Goal: Task Accomplishment & Management: Use online tool/utility

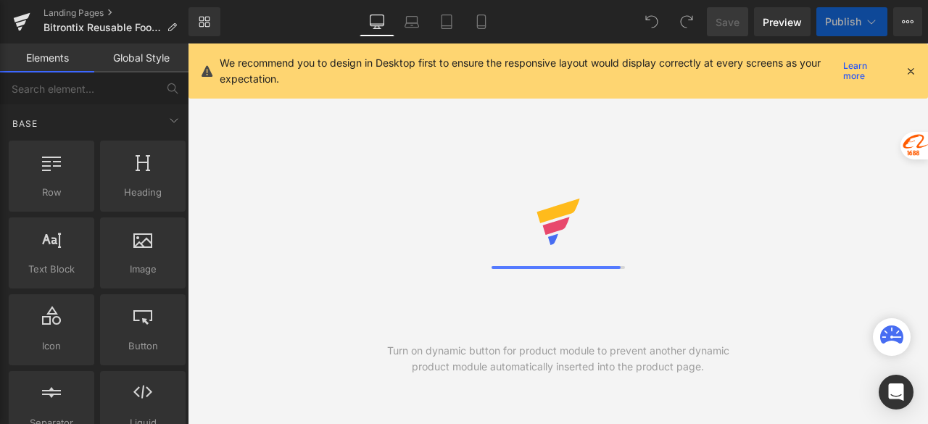
click at [478, 22] on icon at bounding box center [481, 21] width 14 height 14
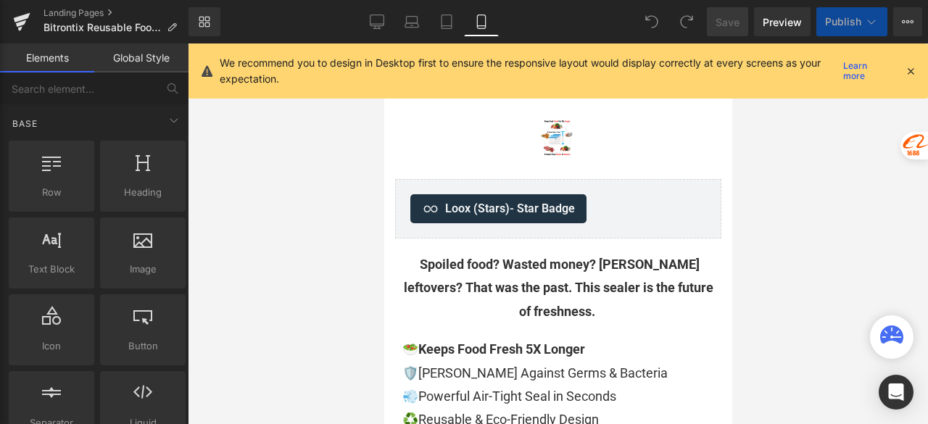
click at [911, 68] on icon at bounding box center [910, 71] width 13 height 13
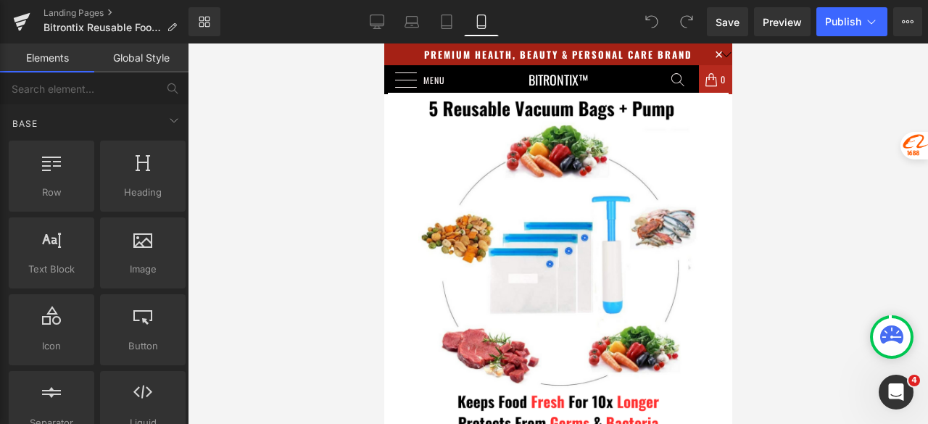
click at [812, 107] on div at bounding box center [558, 233] width 740 height 381
click at [826, 123] on div at bounding box center [558, 233] width 740 height 381
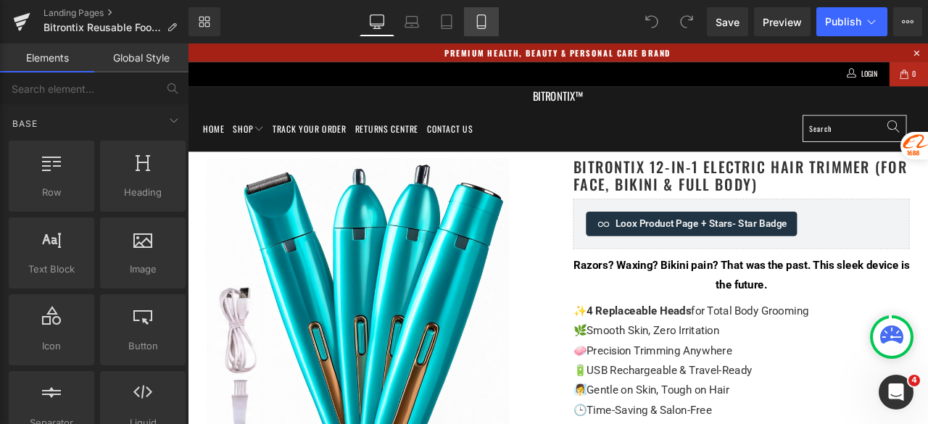
click at [476, 30] on link "Mobile" at bounding box center [481, 21] width 35 height 29
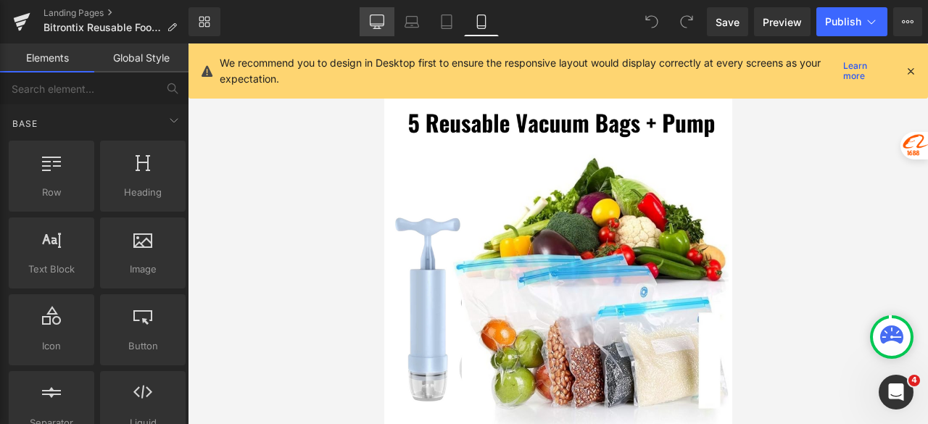
click at [376, 27] on icon at bounding box center [377, 21] width 14 height 14
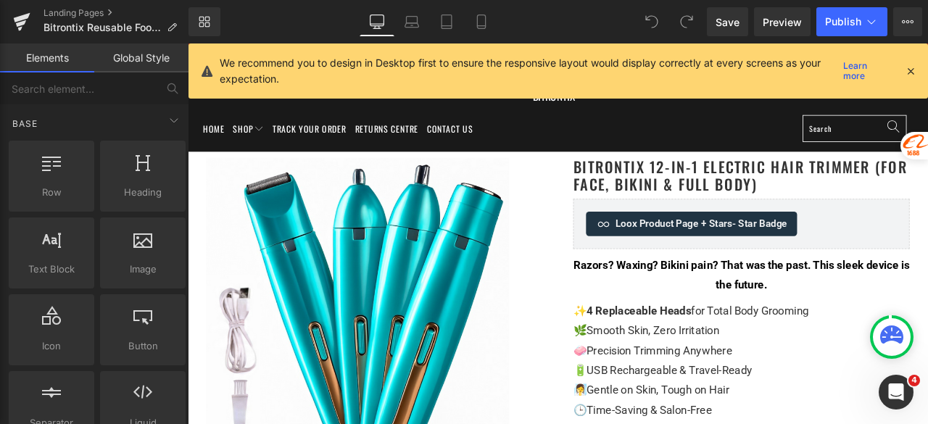
click at [917, 65] on div "We recommend you to design in Desktop first to ensure the responsive layout wou…" at bounding box center [557, 70] width 739 height 55
click at [912, 68] on icon at bounding box center [910, 71] width 13 height 13
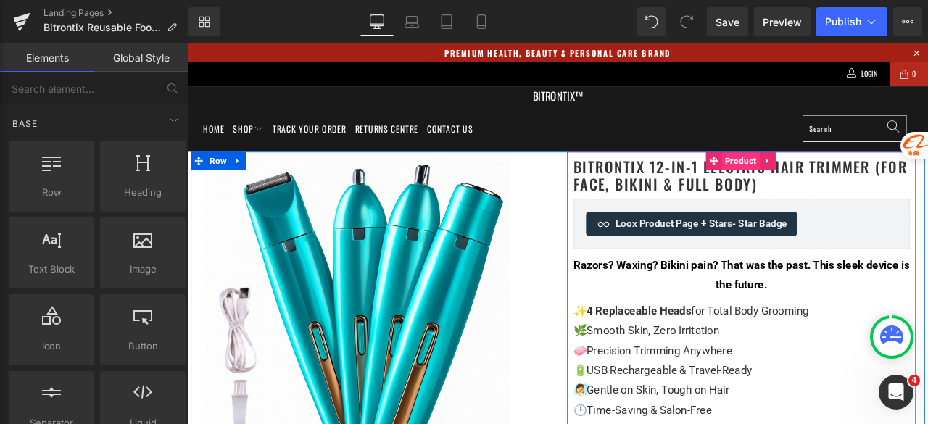
click at [829, 176] on span "Product" at bounding box center [843, 183] width 45 height 22
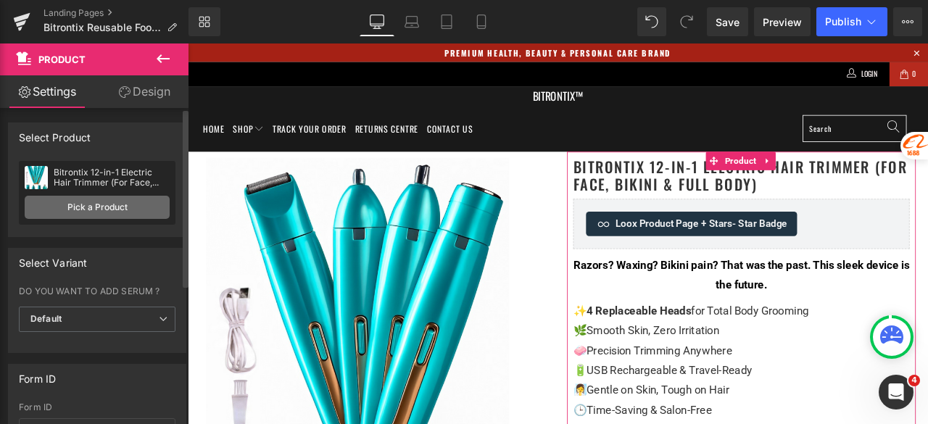
click at [84, 209] on link "Pick a Product" at bounding box center [97, 207] width 145 height 23
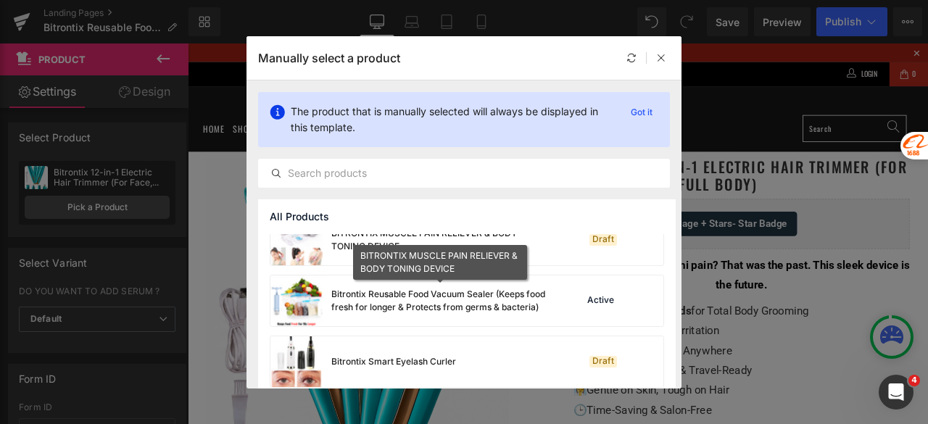
scroll to position [1498, 0]
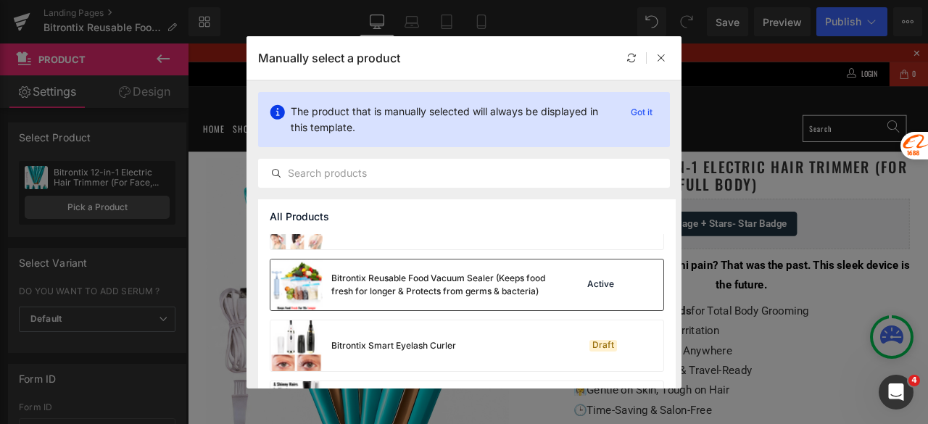
click at [407, 282] on div "Bitrontix Reusable Food Vacuum Sealer (Keeps food fresh for longer & Protects f…" at bounding box center [439, 285] width 217 height 26
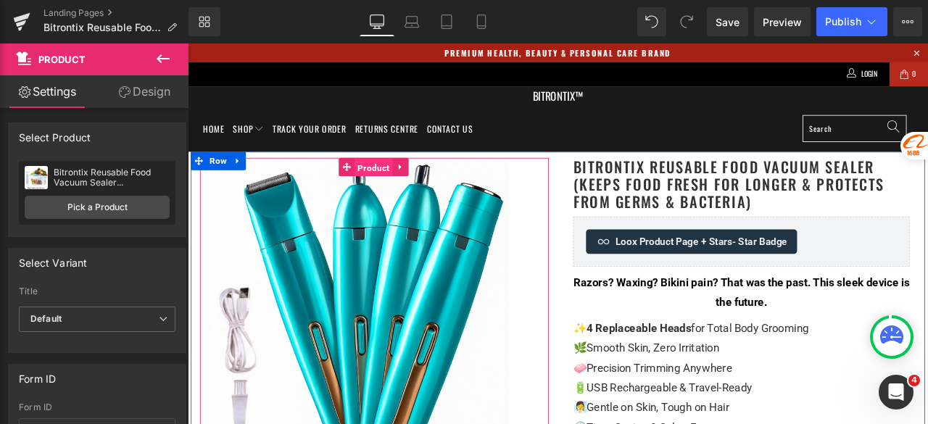
click at [402, 188] on span "Product" at bounding box center [408, 191] width 45 height 22
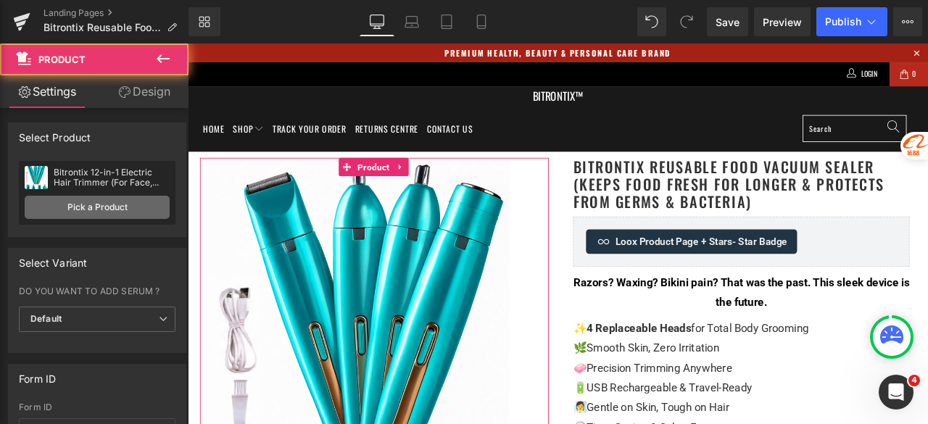
click at [92, 201] on link "Pick a Product" at bounding box center [97, 207] width 145 height 23
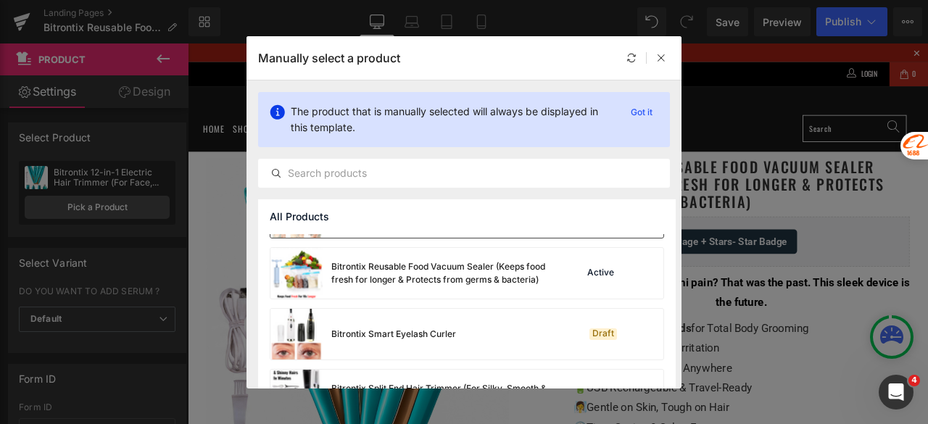
scroll to position [1490, 0]
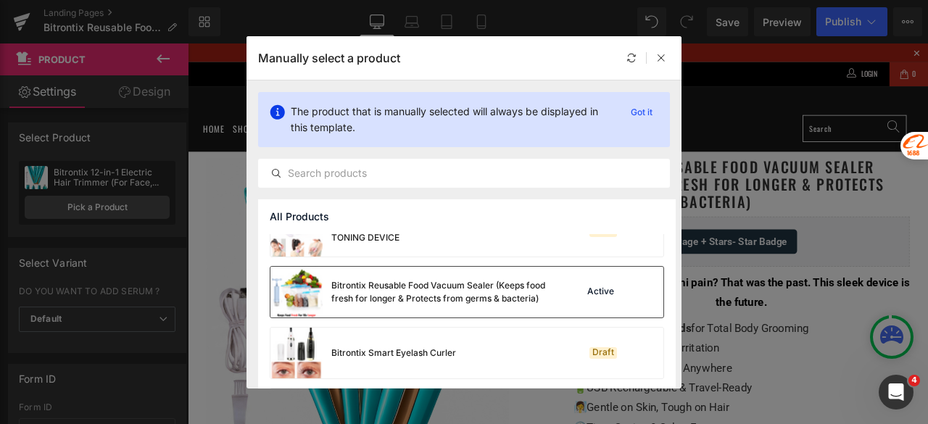
click at [360, 281] on div "Bitrontix Reusable Food Vacuum Sealer (Keeps food fresh for longer & Protects f…" at bounding box center [439, 292] width 217 height 26
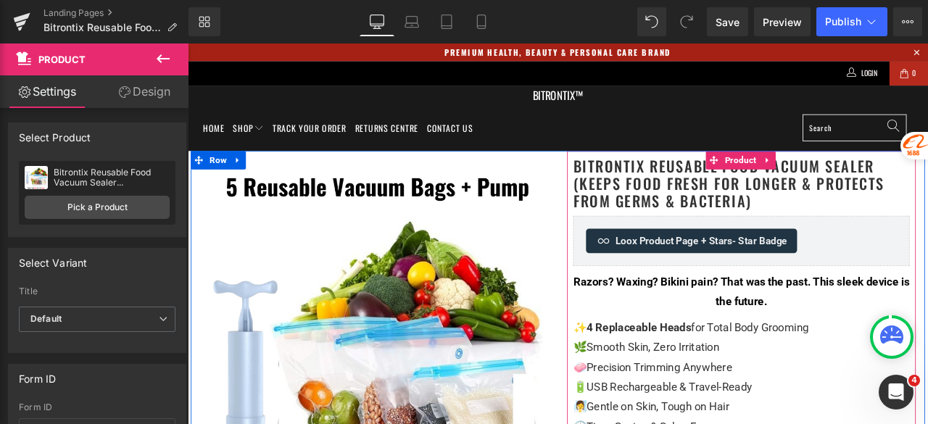
scroll to position [0, 0]
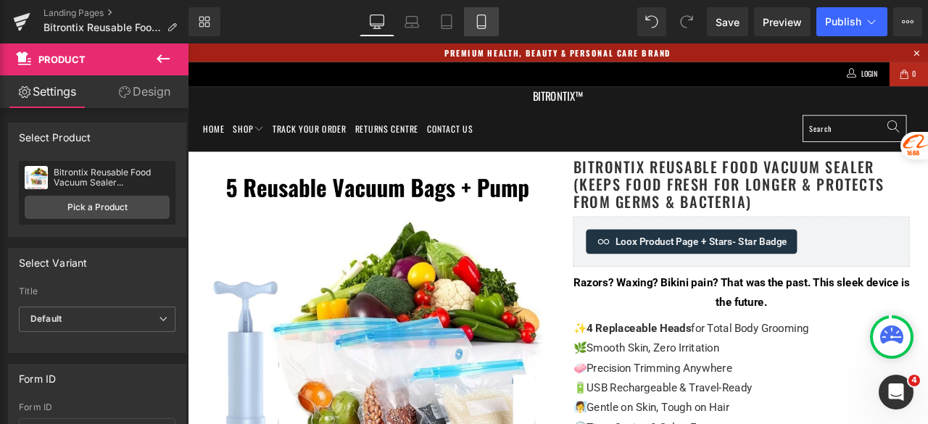
click at [481, 15] on icon at bounding box center [481, 22] width 8 height 14
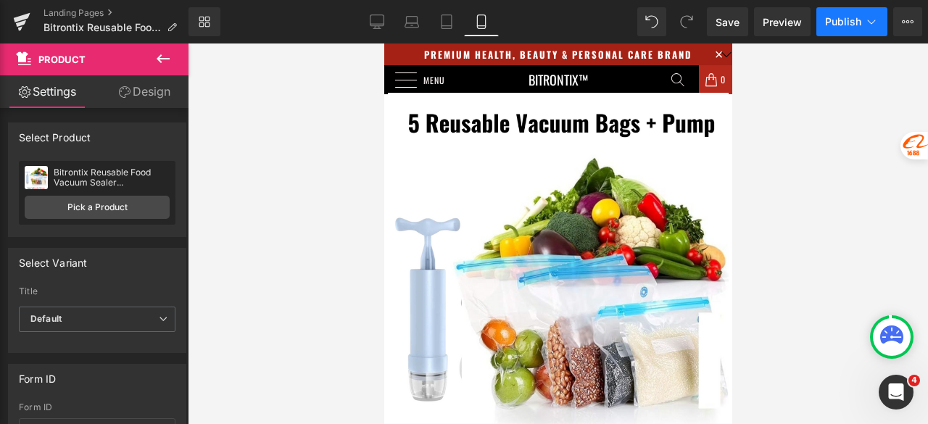
click at [829, 22] on span "Publish" at bounding box center [843, 22] width 36 height 12
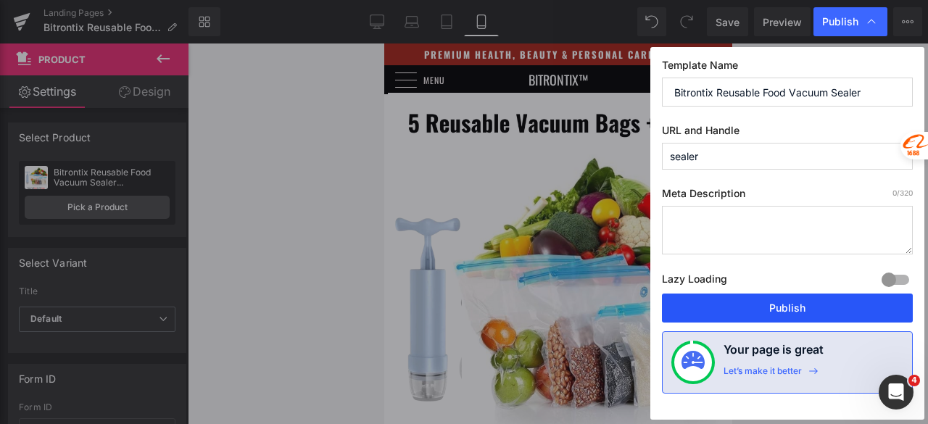
click at [728, 312] on button "Publish" at bounding box center [787, 308] width 251 height 29
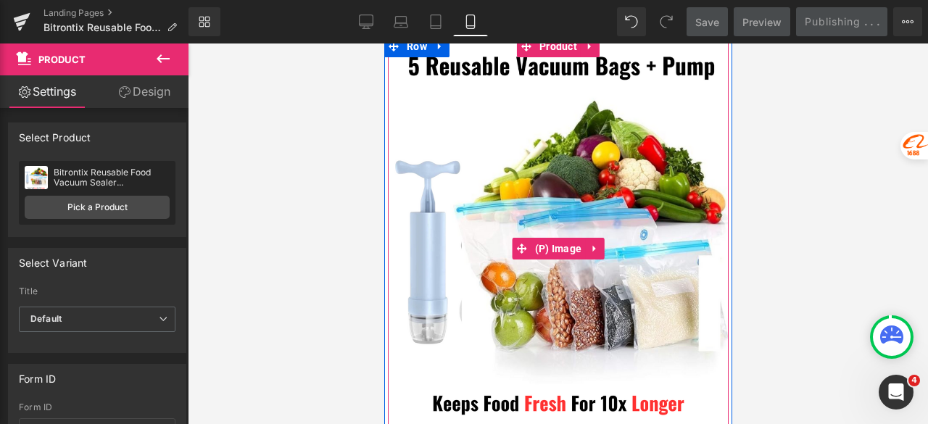
scroll to position [72, 0]
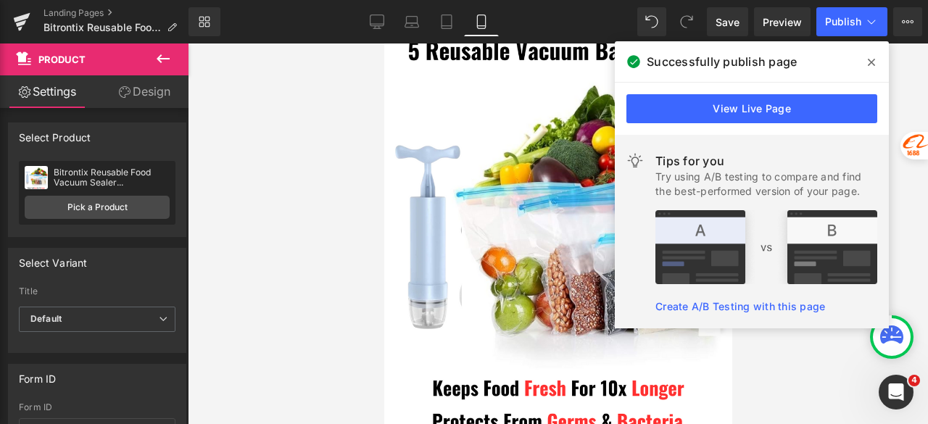
click at [871, 58] on icon at bounding box center [871, 63] width 7 height 12
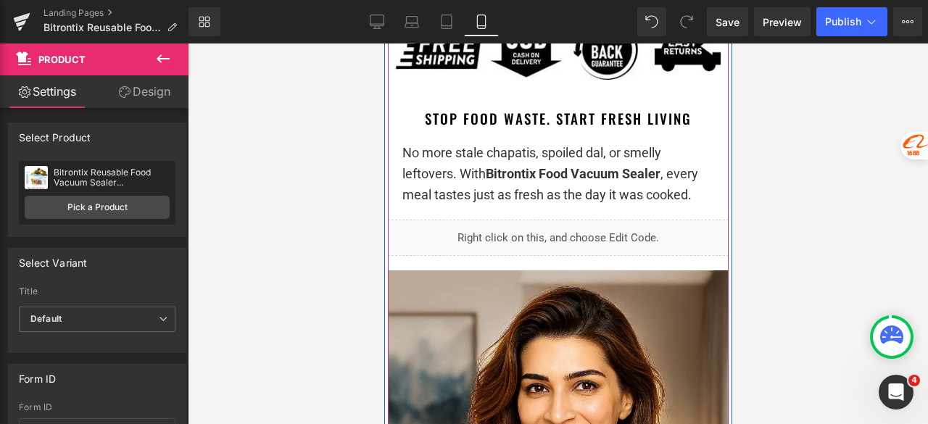
scroll to position [1160, 0]
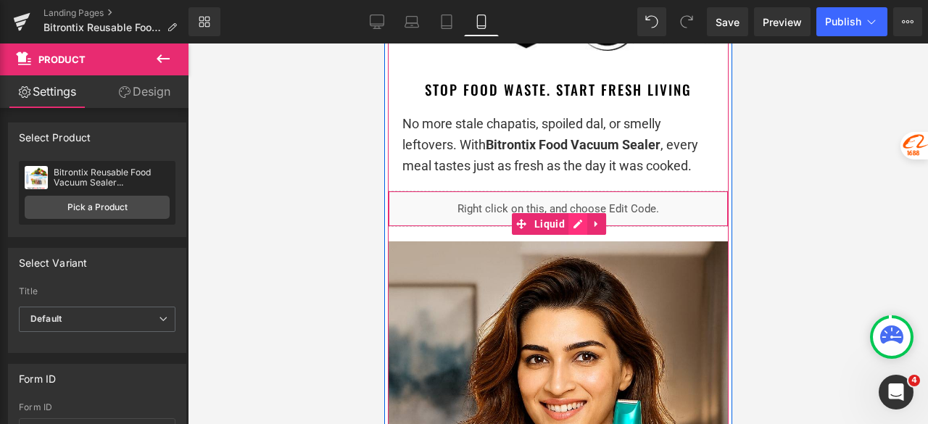
click at [571, 223] on div "Liquid" at bounding box center [557, 209] width 341 height 36
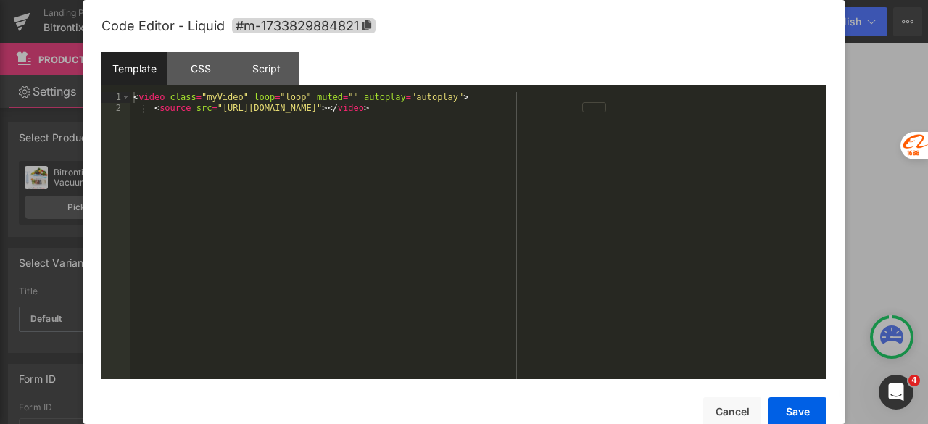
click at [493, 196] on div "< video class = "myVideo" loop = "loop" muted = "" autoplay = "autoplay" > < so…" at bounding box center [478, 246] width 696 height 308
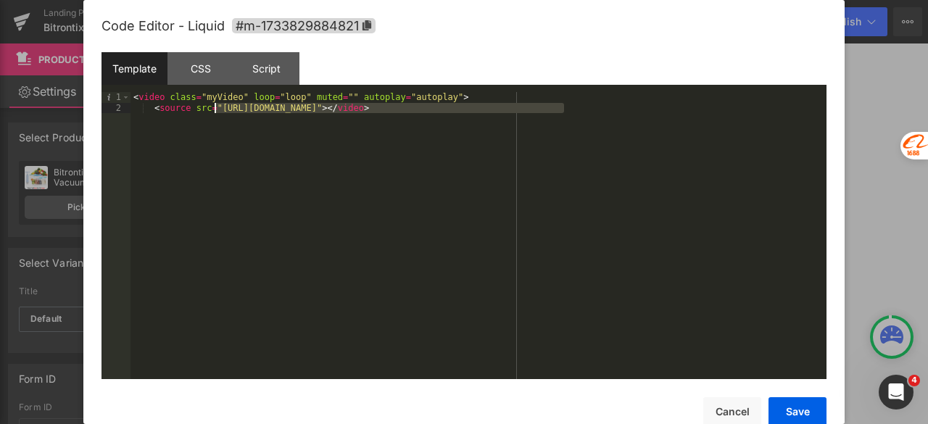
drag, startPoint x: 564, startPoint y: 109, endPoint x: 215, endPoint y: 109, distance: 348.7
click at [215, 109] on div "< video class = "myVideo" loop = "loop" muted = "" autoplay = "autoplay" > < so…" at bounding box center [478, 246] width 696 height 308
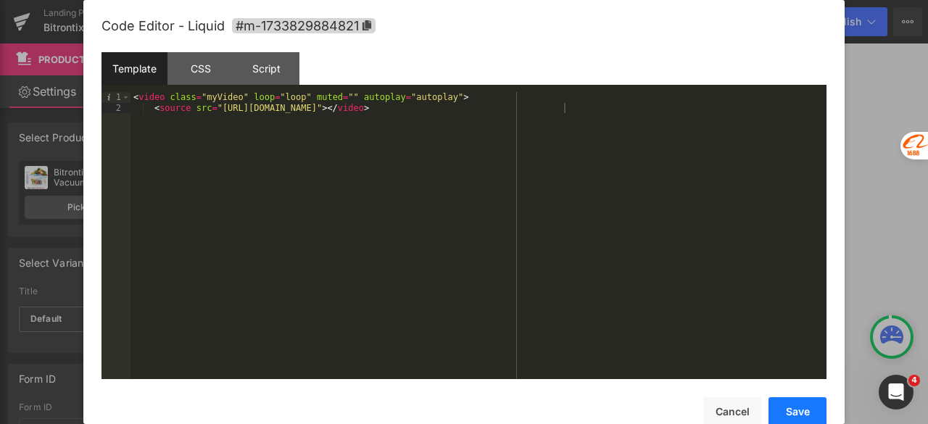
click at [800, 406] on button "Save" at bounding box center [797, 411] width 58 height 29
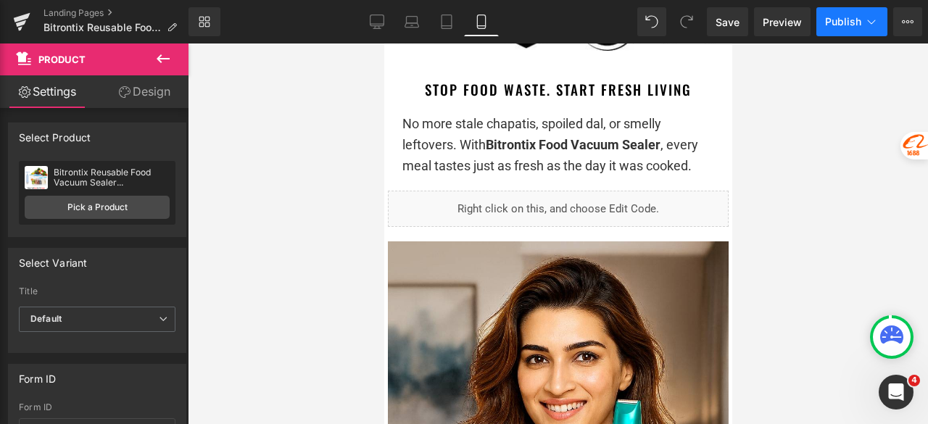
click at [834, 24] on span "Publish" at bounding box center [843, 22] width 36 height 12
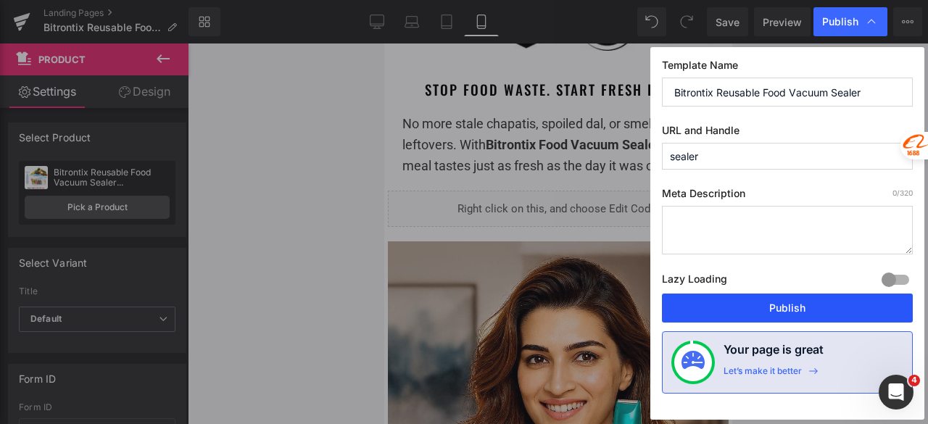
click at [784, 301] on button "Publish" at bounding box center [787, 308] width 251 height 29
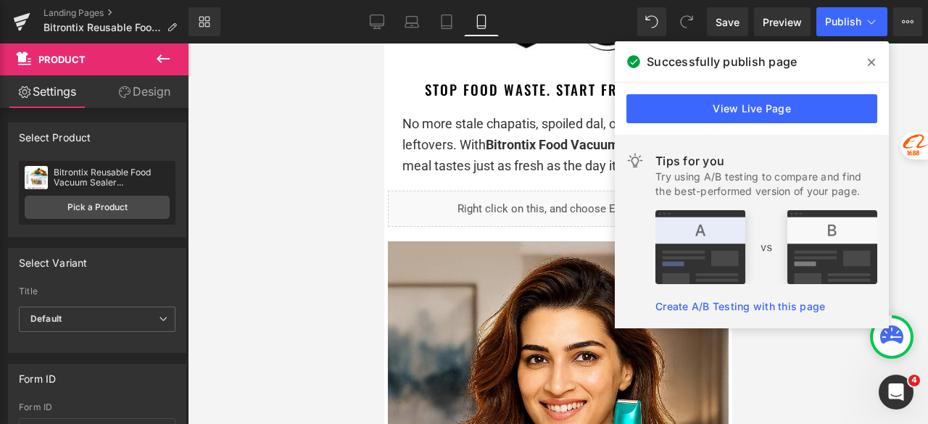
click at [869, 59] on icon at bounding box center [871, 63] width 7 height 12
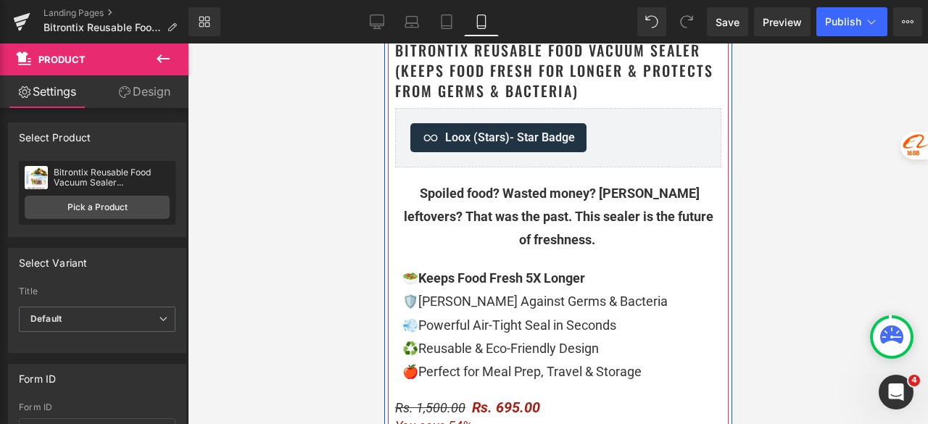
scroll to position [580, 0]
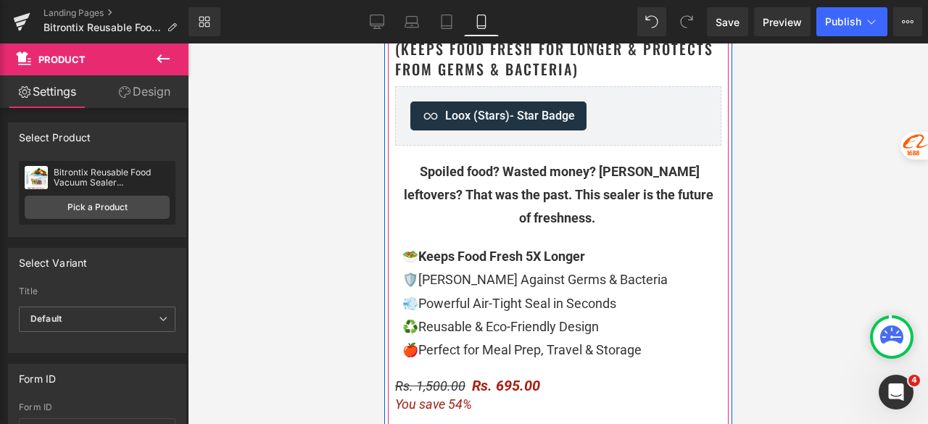
click at [527, 257] on strong "Keeps Food Fresh 5X Longer" at bounding box center [501, 256] width 167 height 15
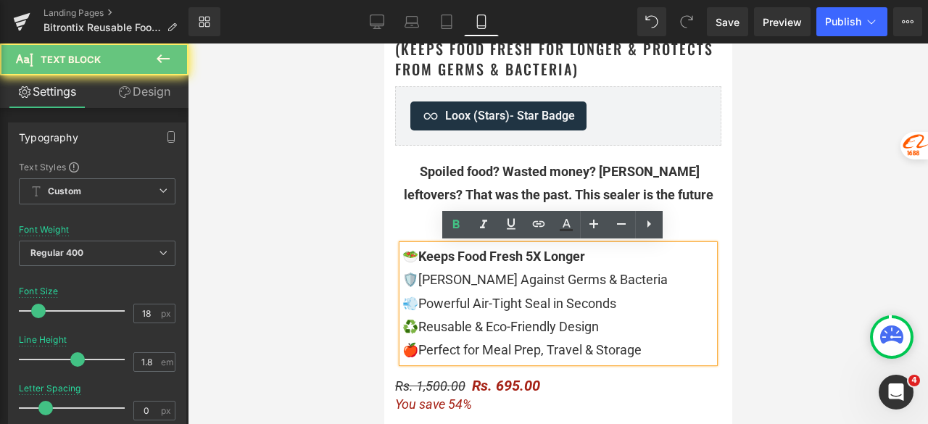
click at [532, 257] on strong "Keeps Food Fresh 5X Longer" at bounding box center [501, 256] width 167 height 15
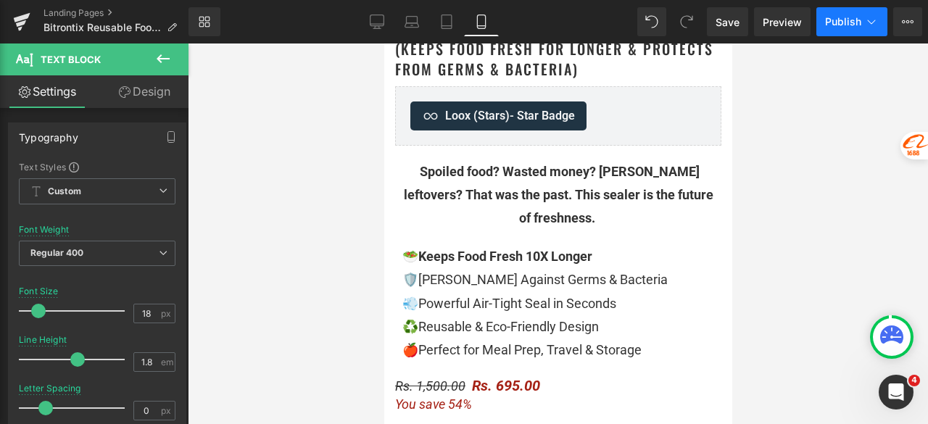
click at [837, 23] on span "Publish" at bounding box center [843, 22] width 36 height 12
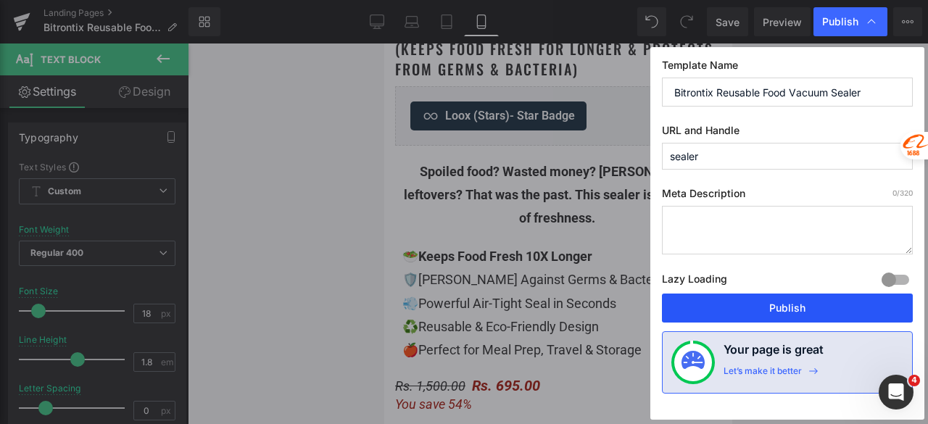
click at [790, 299] on button "Publish" at bounding box center [787, 308] width 251 height 29
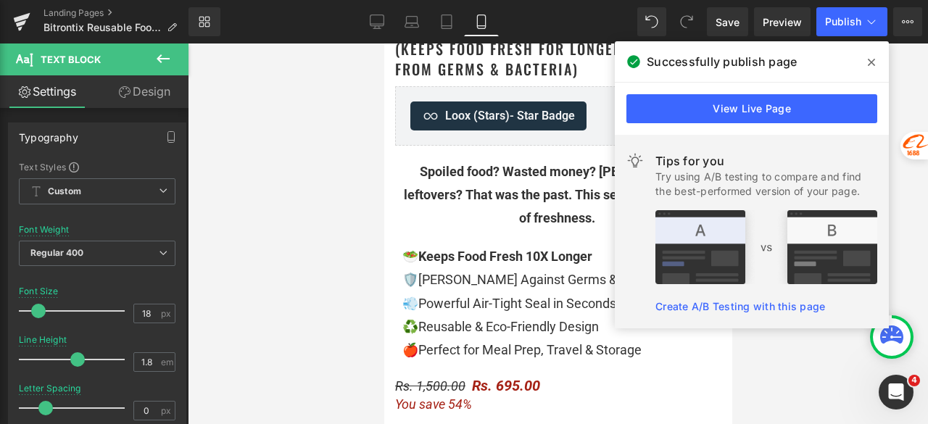
click at [873, 58] on icon at bounding box center [871, 63] width 7 height 12
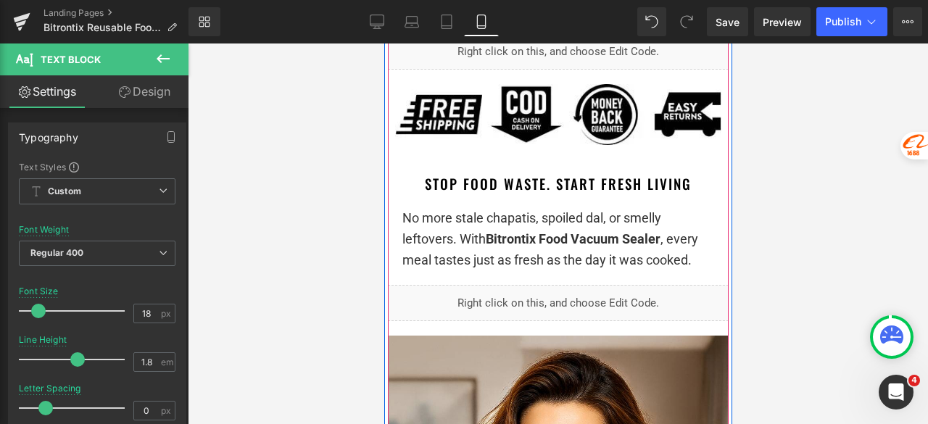
scroll to position [1087, 0]
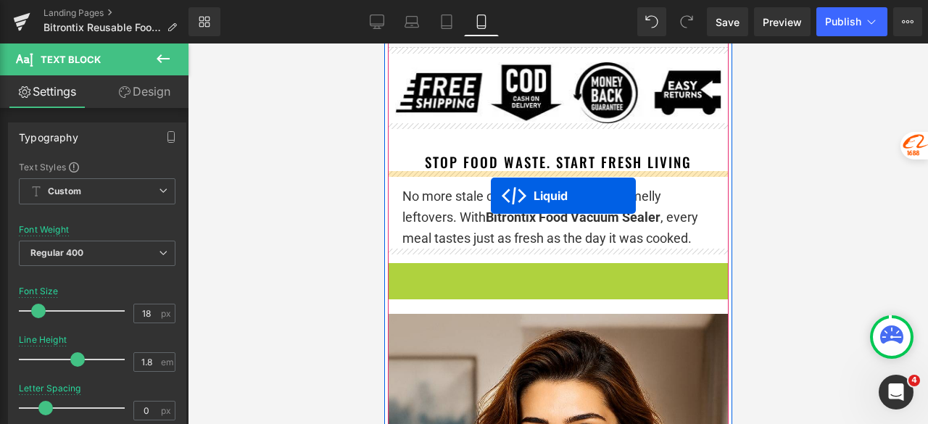
drag, startPoint x: 541, startPoint y: 295, endPoint x: 490, endPoint y: 196, distance: 111.5
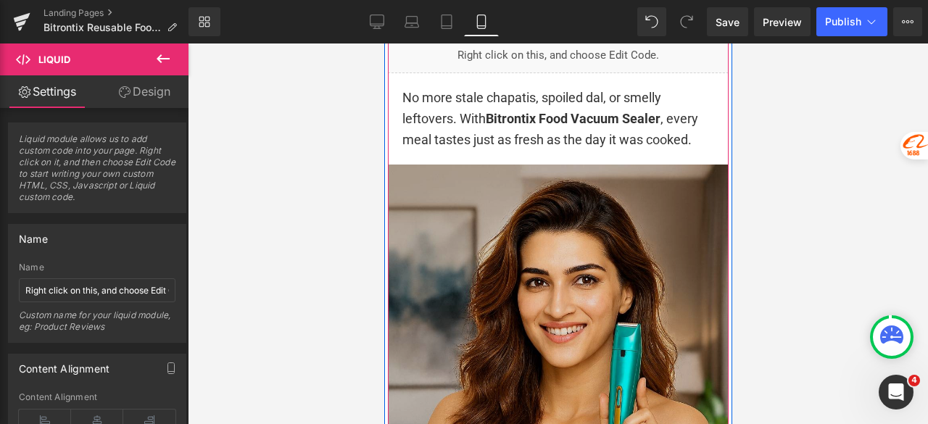
scroll to position [1160, 0]
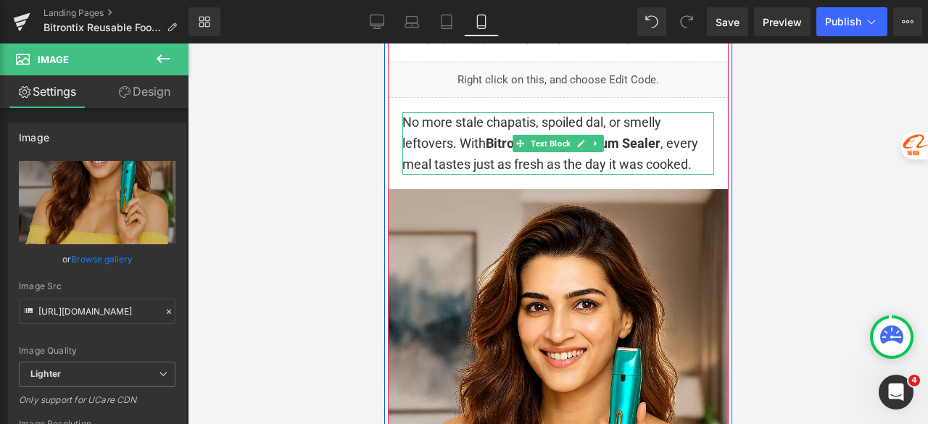
scroll to position [1232, 0]
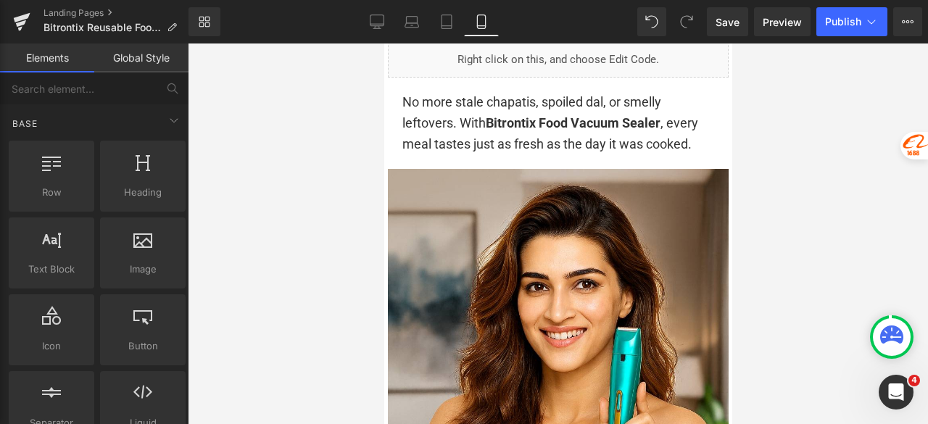
click at [828, 168] on div at bounding box center [558, 233] width 740 height 381
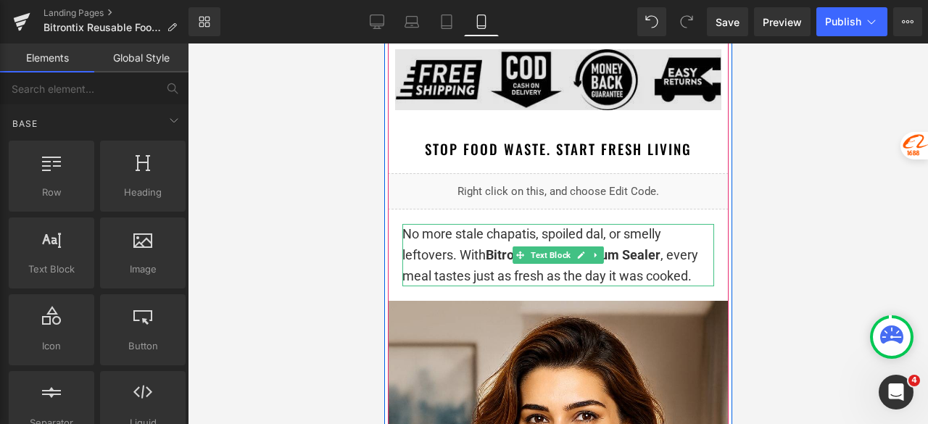
scroll to position [1087, 0]
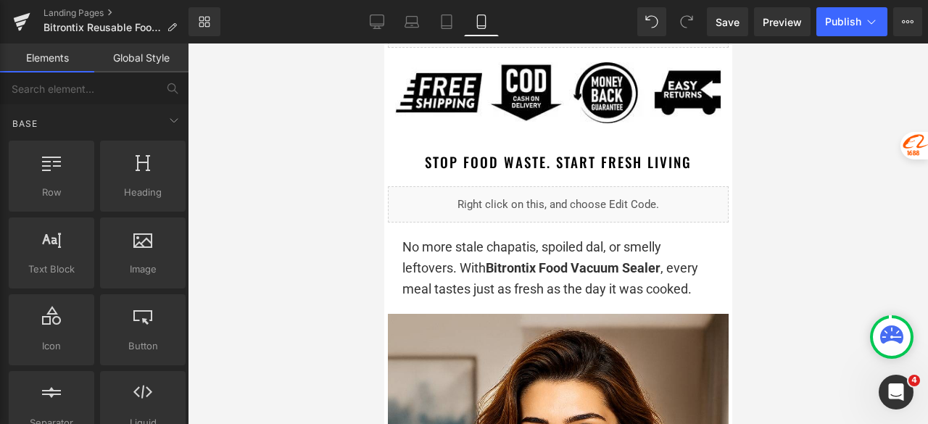
click at [303, 113] on div at bounding box center [558, 233] width 740 height 381
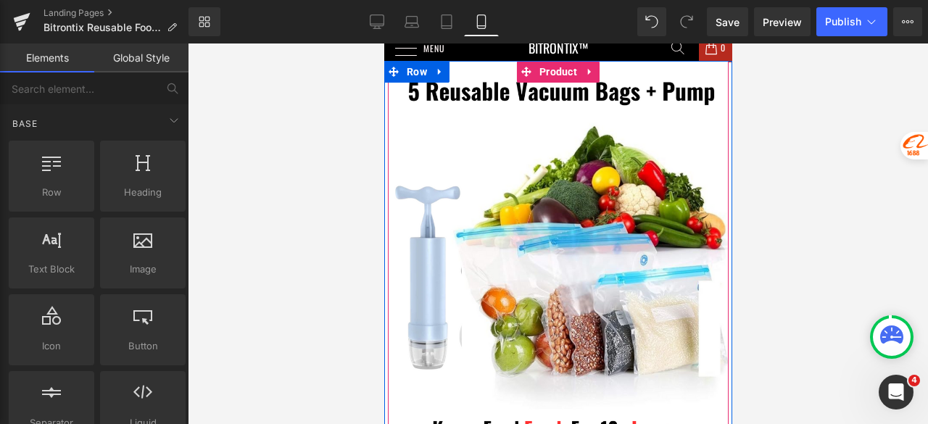
scroll to position [0, 0]
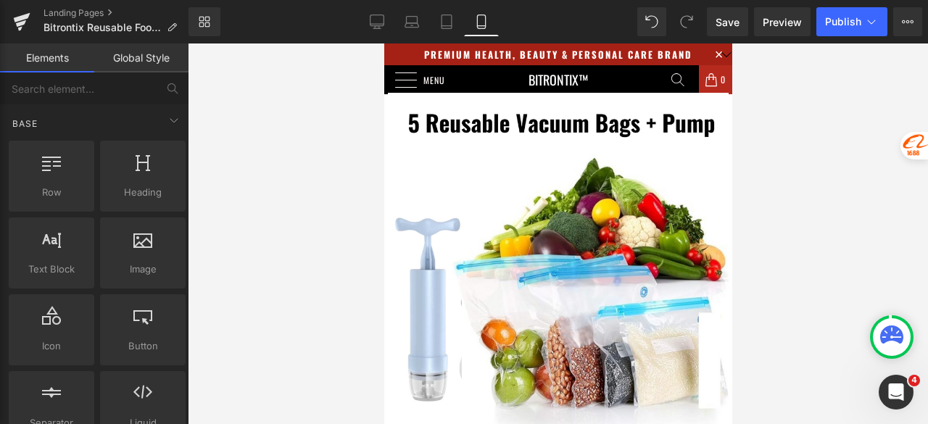
click at [790, 47] on div at bounding box center [558, 233] width 740 height 381
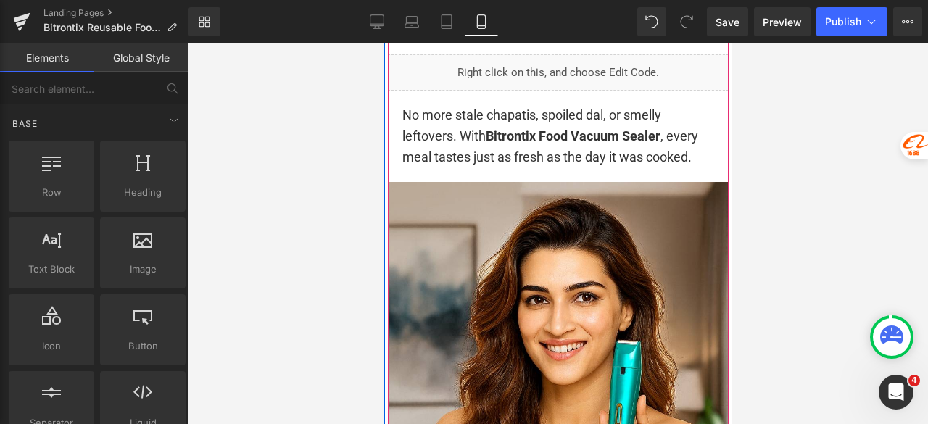
scroll to position [1232, 0]
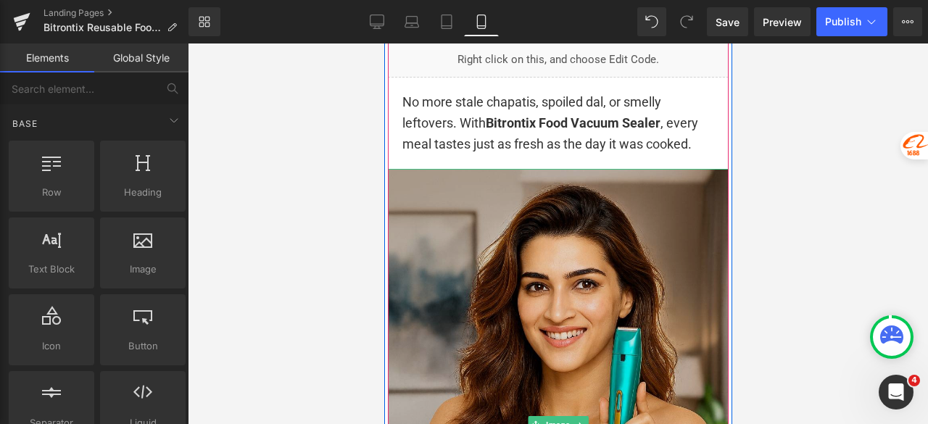
click at [516, 207] on img at bounding box center [557, 424] width 341 height 511
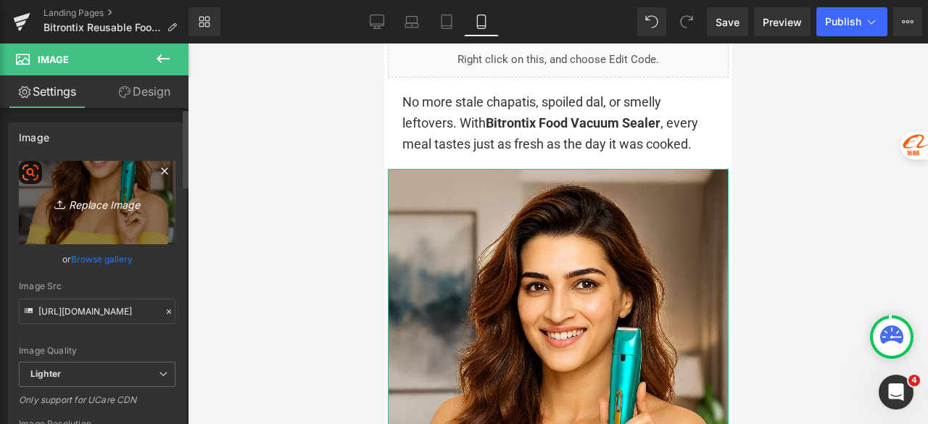
click at [85, 183] on link "Replace Image" at bounding box center [97, 202] width 157 height 83
type input "C:\fakepath\IMG-20250804-WA1016.jpg"
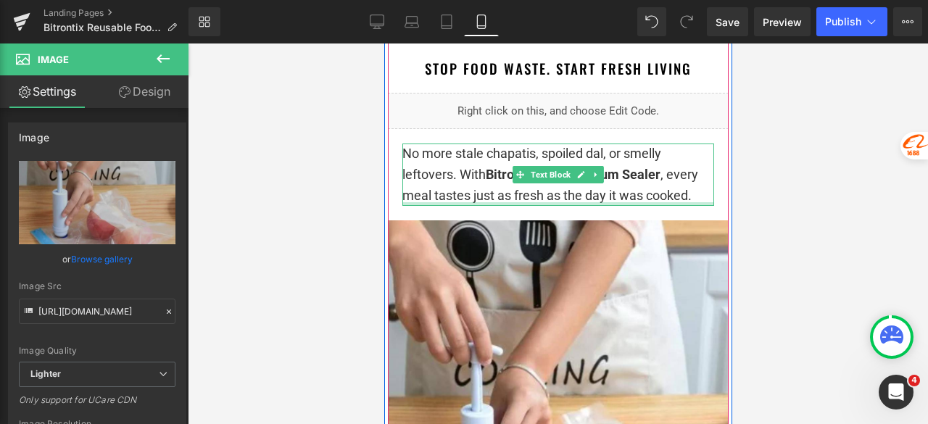
scroll to position [1160, 0]
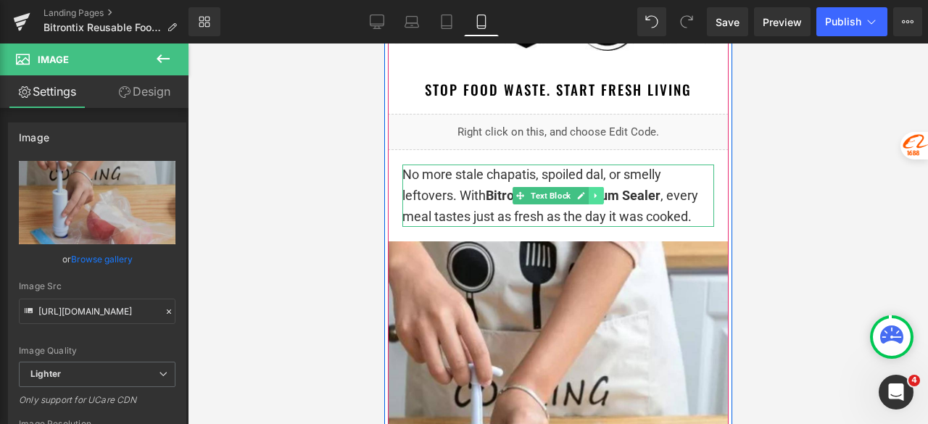
click at [593, 195] on icon at bounding box center [596, 195] width 8 height 9
click at [581, 193] on link at bounding box center [588, 195] width 15 height 17
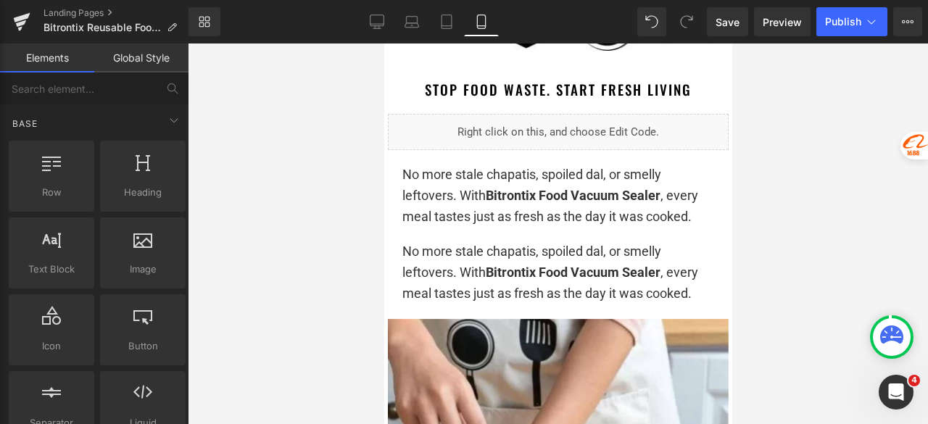
click at [812, 157] on div at bounding box center [558, 233] width 740 height 381
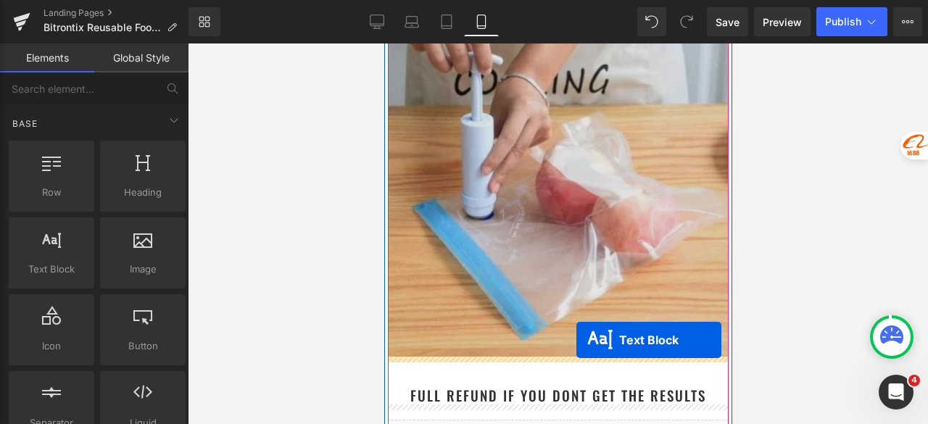
drag, startPoint x: 532, startPoint y: 271, endPoint x: 575, endPoint y: 340, distance: 81.1
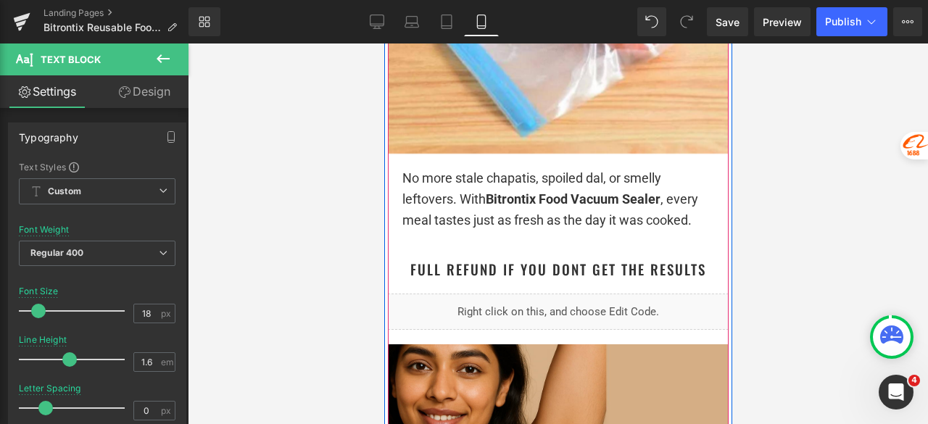
scroll to position [1689, 0]
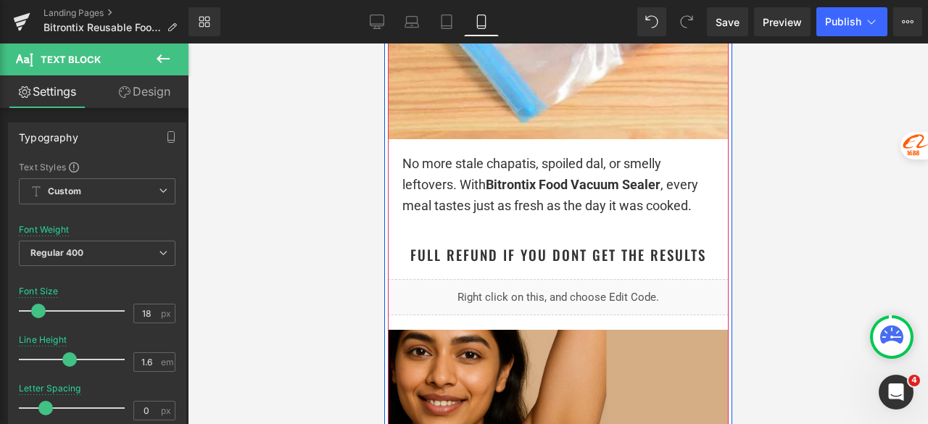
click at [505, 194] on p "No more stale chapatis, spoiled dal, or smelly leftovers. With Bitrontix Food V…" at bounding box center [558, 185] width 312 height 62
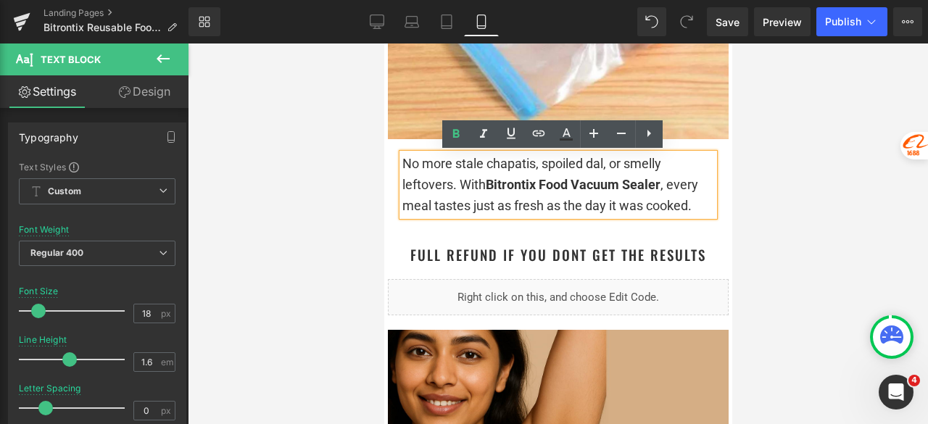
drag, startPoint x: 695, startPoint y: 205, endPoint x: 389, endPoint y: 166, distance: 309.1
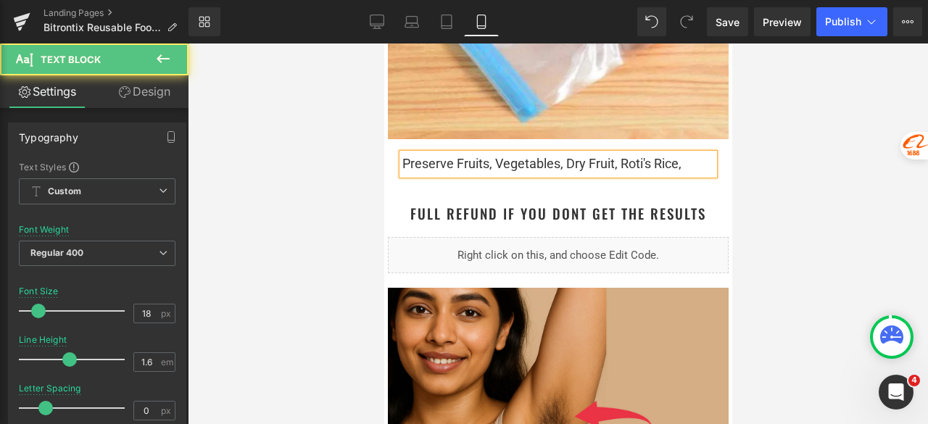
drag, startPoint x: 611, startPoint y: 165, endPoint x: 713, endPoint y: 169, distance: 101.6
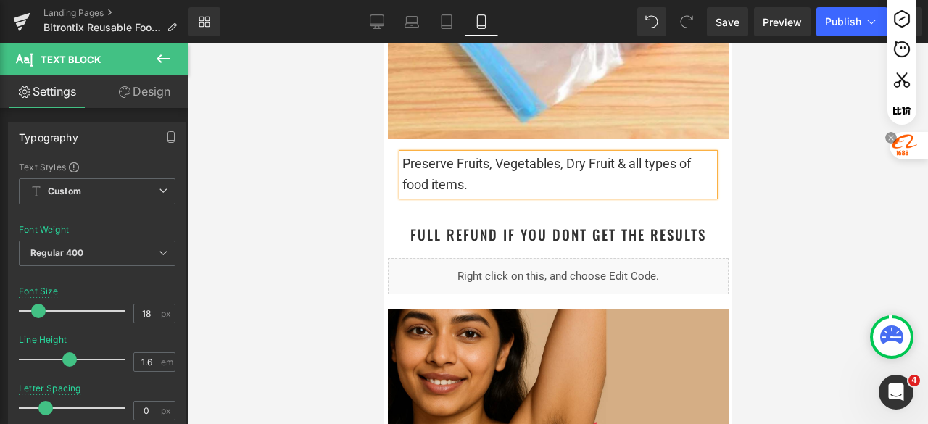
click at [927, 157] on div at bounding box center [908, 146] width 38 height 28
click at [543, 179] on p "Preserve Fruits, Vegetables, Dry Fruit & all types of food items." at bounding box center [558, 175] width 312 height 42
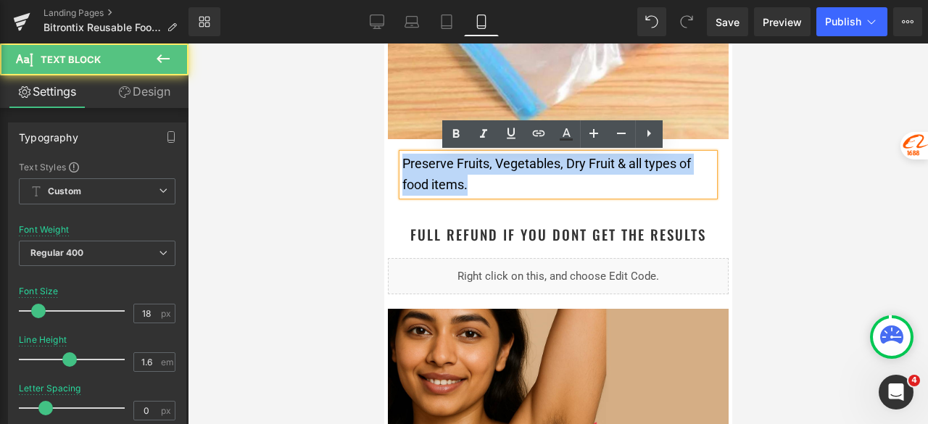
drag, startPoint x: 396, startPoint y: 160, endPoint x: 468, endPoint y: 186, distance: 76.8
click at [468, 186] on p "Preserve Fruits, Vegetables, Dry Fruit & all types of food items." at bounding box center [558, 175] width 312 height 42
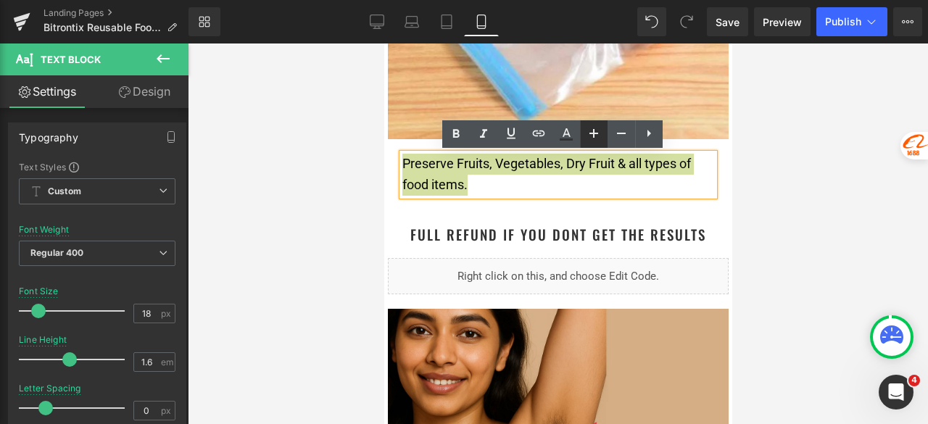
drag, startPoint x: 456, startPoint y: 129, endPoint x: 599, endPoint y: 133, distance: 142.9
click at [455, 129] on icon at bounding box center [455, 133] width 17 height 17
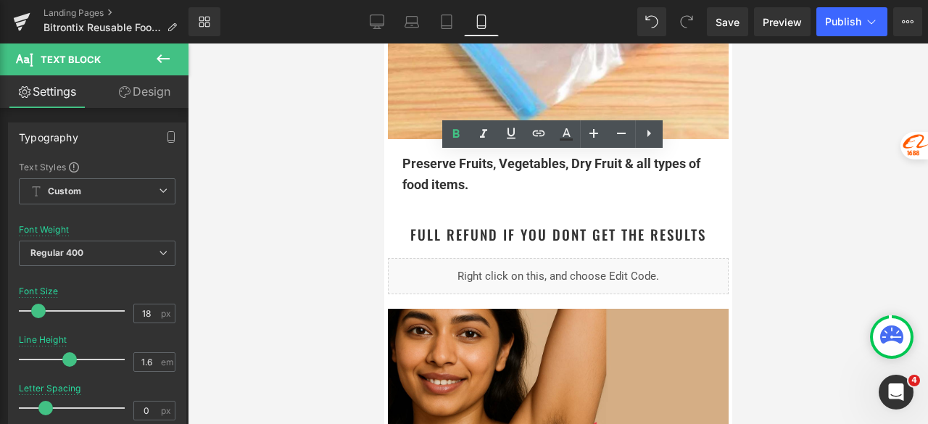
click at [807, 130] on div at bounding box center [558, 233] width 740 height 381
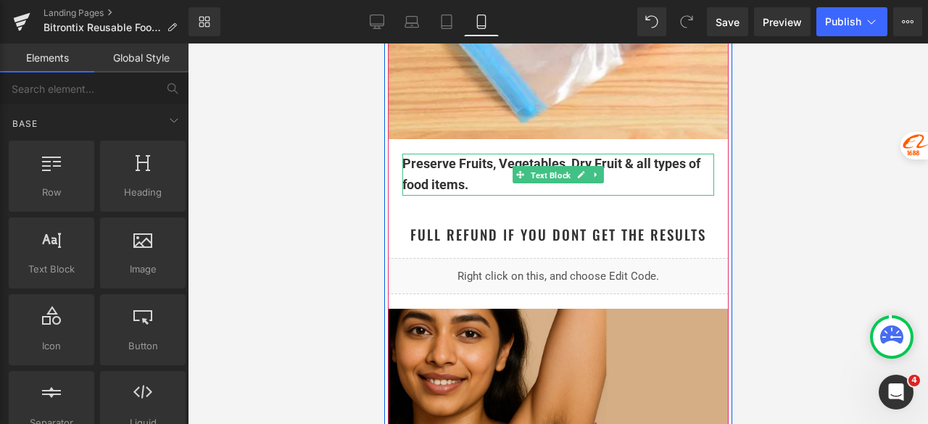
drag, startPoint x: 548, startPoint y: 171, endPoint x: 486, endPoint y: 150, distance: 65.8
click at [548, 170] on span "Text Block" at bounding box center [550, 175] width 46 height 17
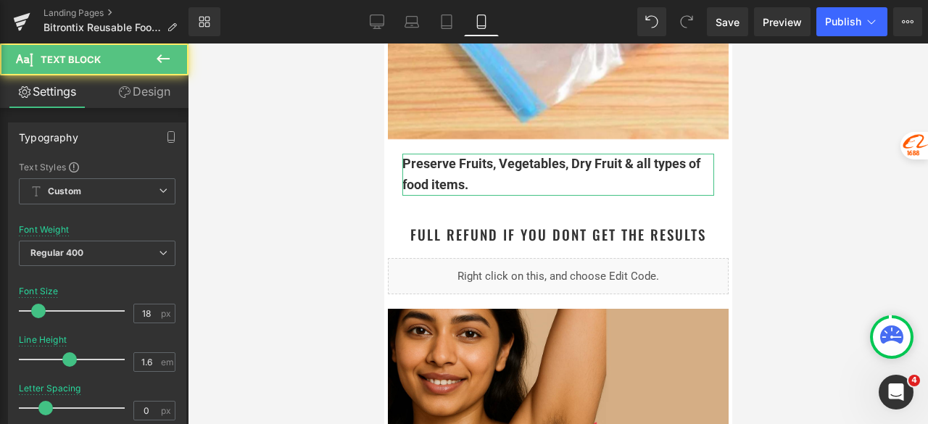
click at [162, 94] on link "Design" at bounding box center [144, 91] width 94 height 33
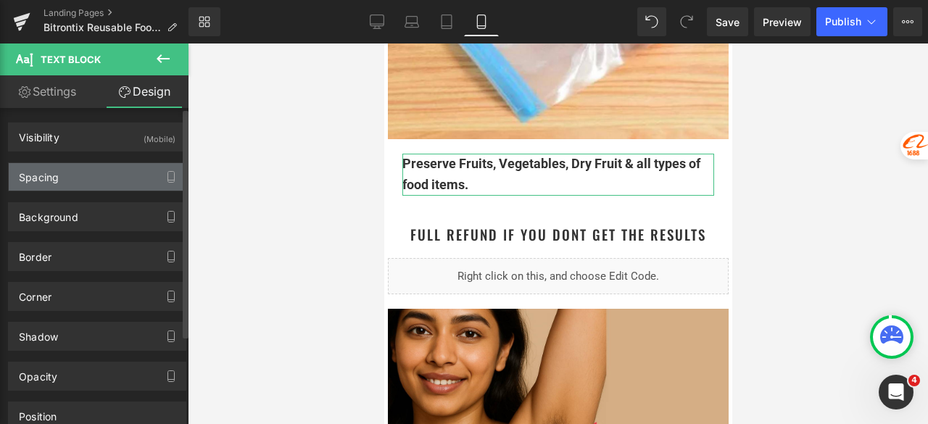
click at [79, 177] on div "Spacing" at bounding box center [97, 177] width 177 height 28
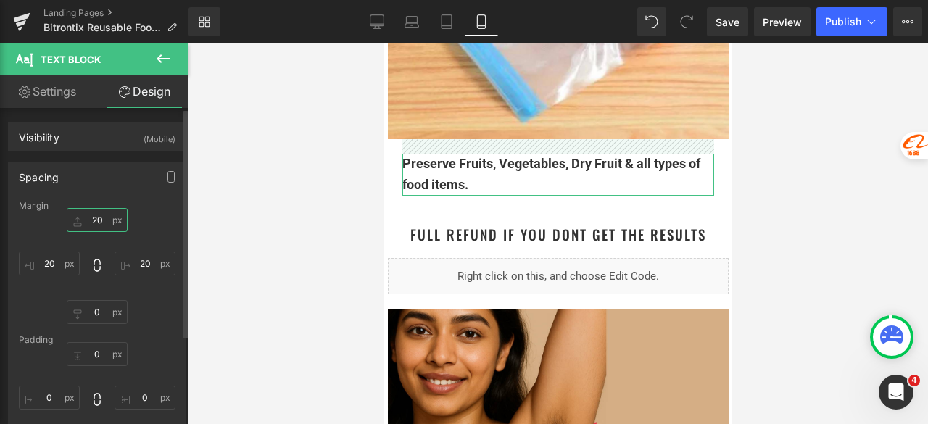
click at [110, 217] on input "20" at bounding box center [97, 220] width 61 height 24
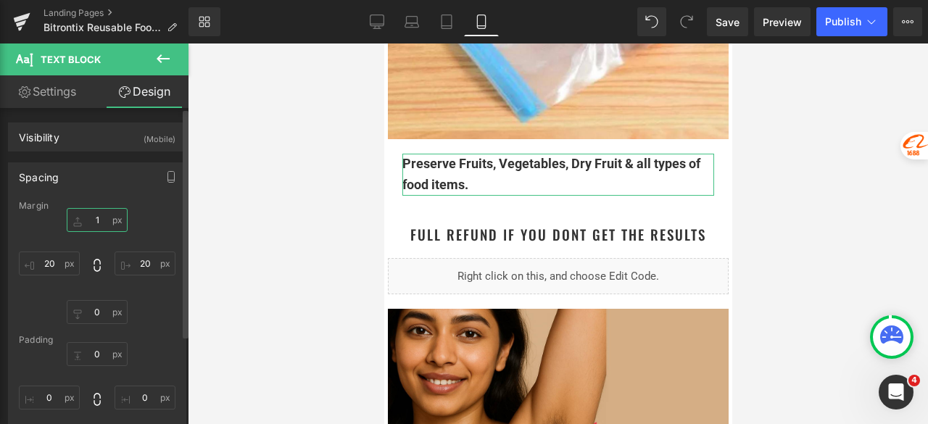
type input "10"
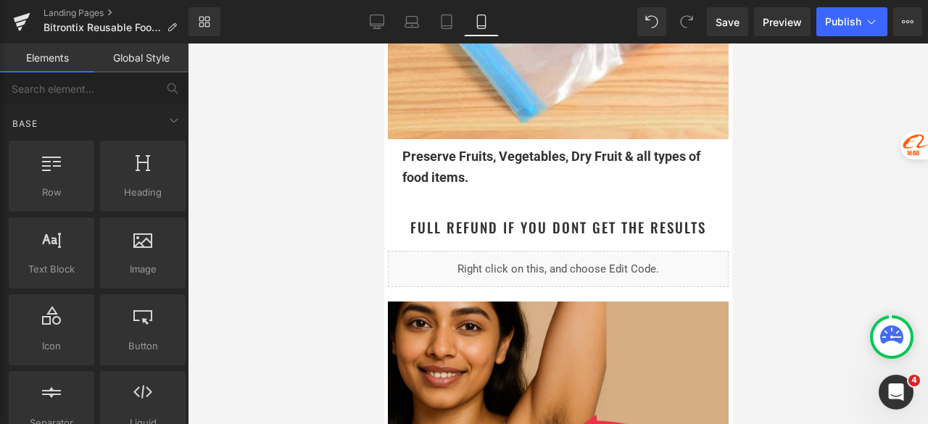
click at [847, 136] on div at bounding box center [558, 233] width 740 height 381
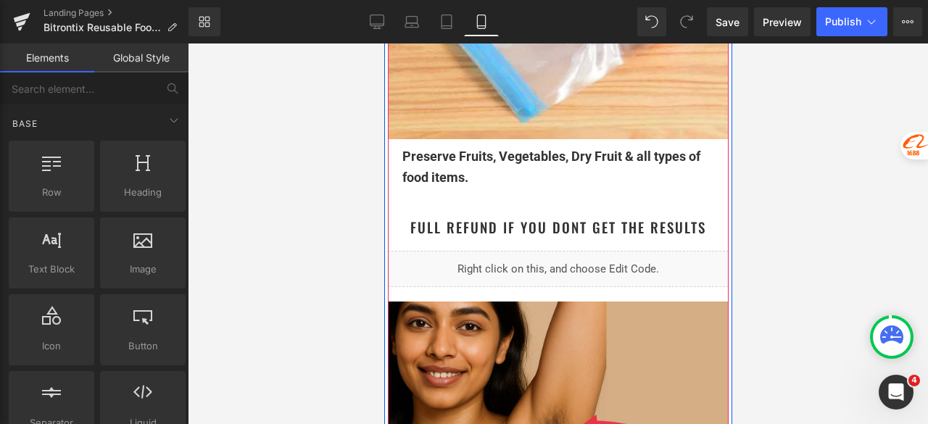
click at [477, 176] on p "Preserve Fruits, Vegetables, Dry Fruit & all types of food items." at bounding box center [558, 167] width 312 height 42
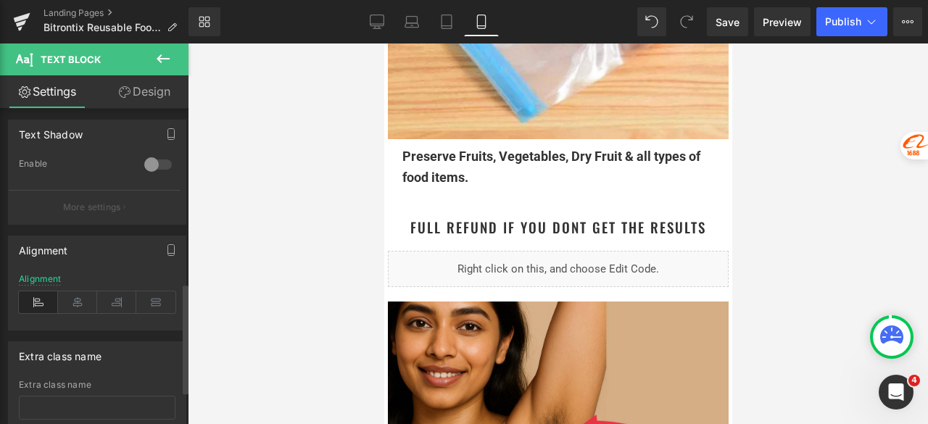
scroll to position [596, 0]
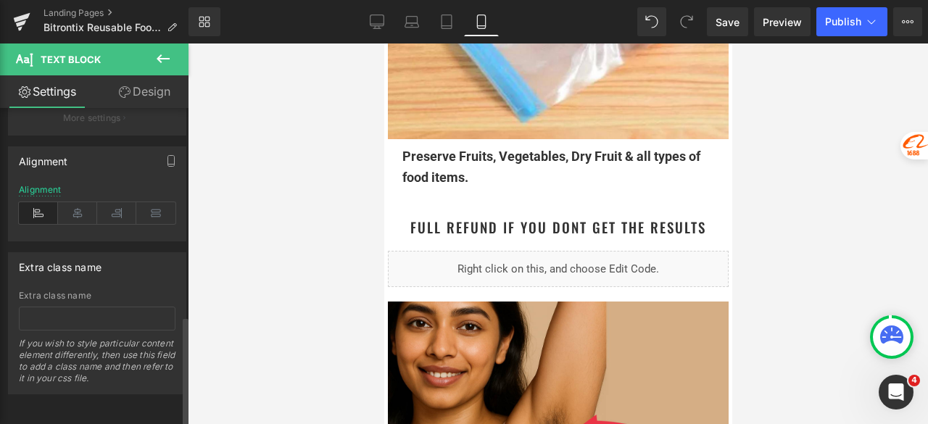
drag, startPoint x: 75, startPoint y: 204, endPoint x: 91, endPoint y: 223, distance: 24.7
click at [75, 204] on icon at bounding box center [77, 213] width 39 height 22
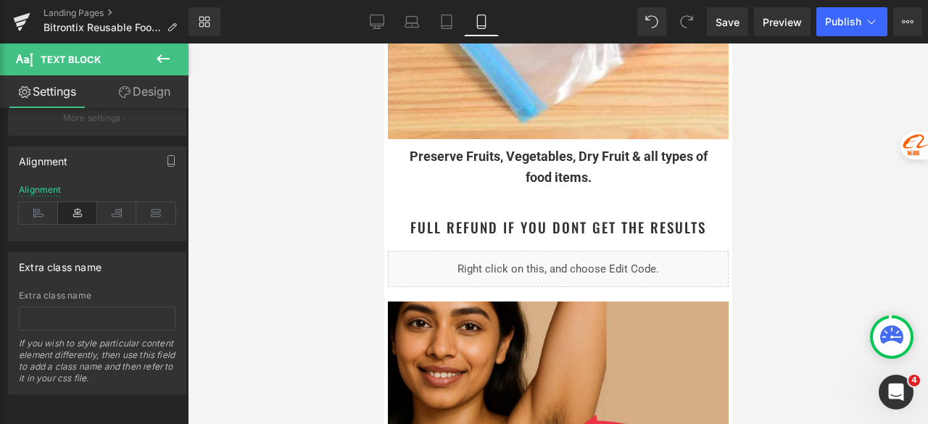
click at [820, 99] on div at bounding box center [558, 233] width 740 height 381
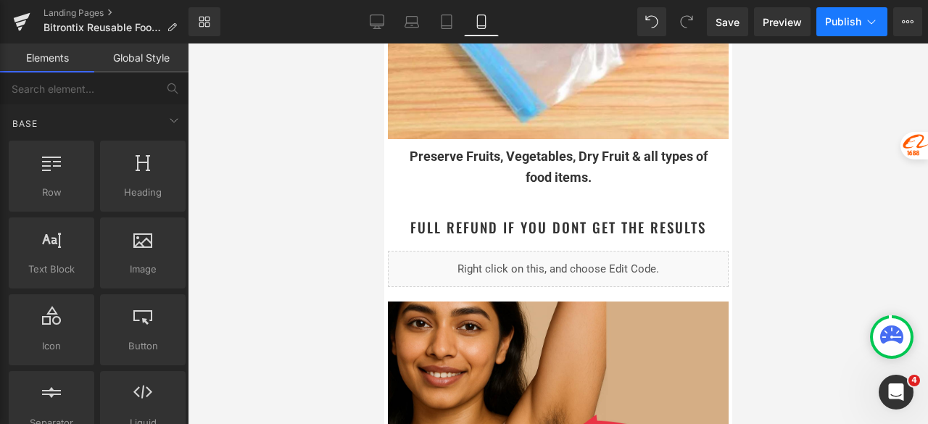
click at [826, 19] on span "Publish" at bounding box center [843, 22] width 36 height 12
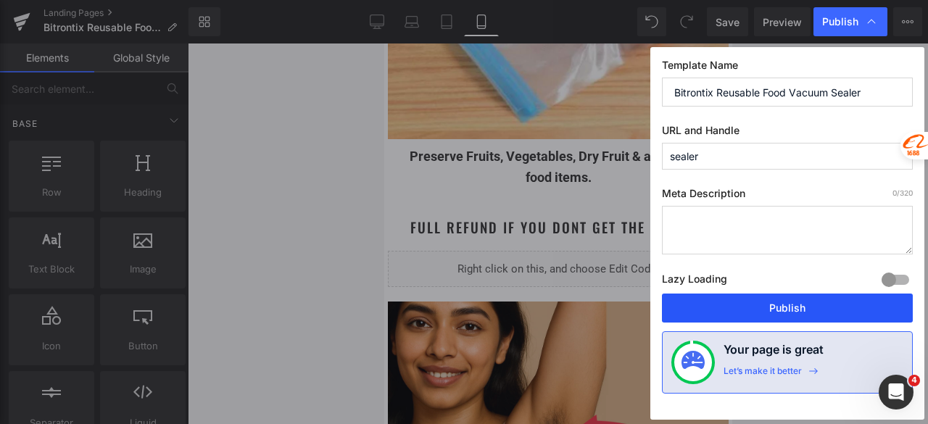
click at [759, 306] on button "Publish" at bounding box center [787, 308] width 251 height 29
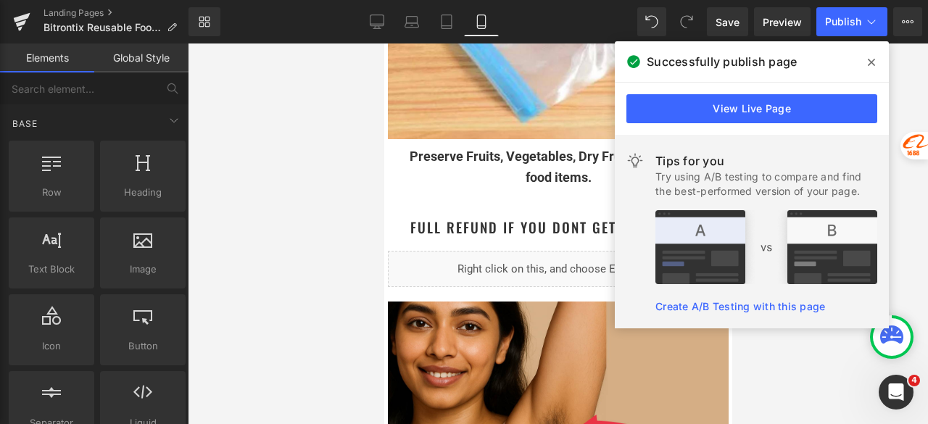
click at [874, 58] on icon at bounding box center [871, 63] width 7 height 12
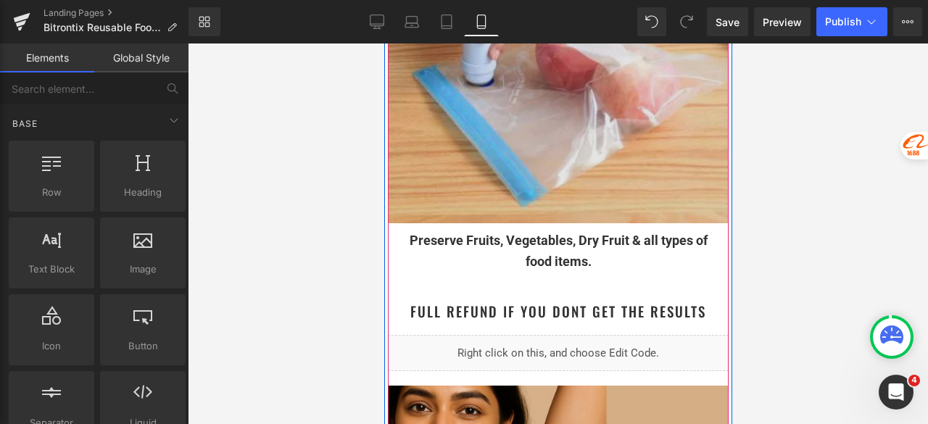
scroll to position [1617, 0]
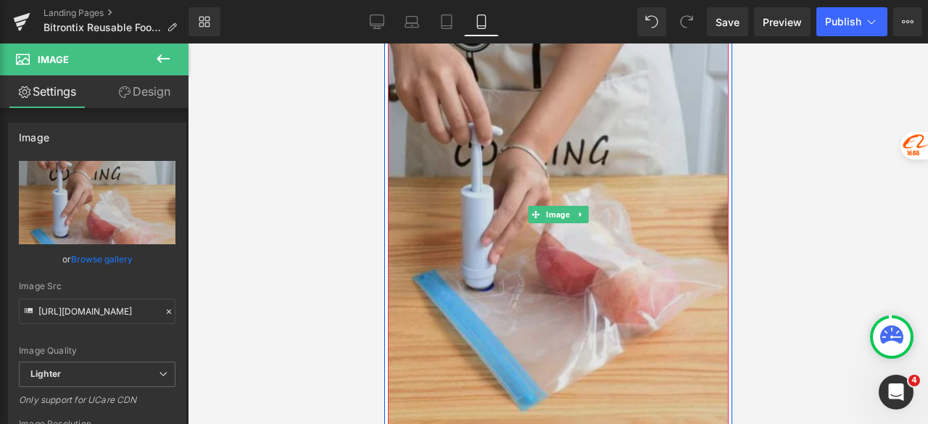
scroll to position [1399, 0]
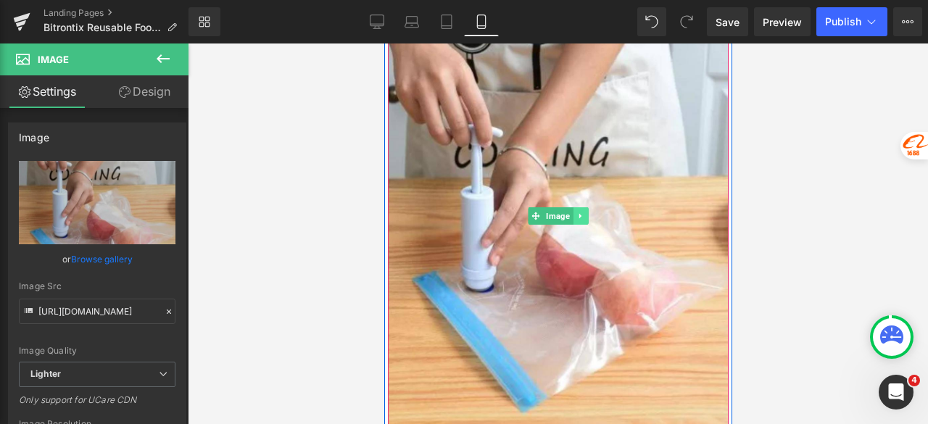
click at [576, 216] on icon at bounding box center [580, 216] width 8 height 9
click at [568, 216] on icon at bounding box center [572, 216] width 8 height 8
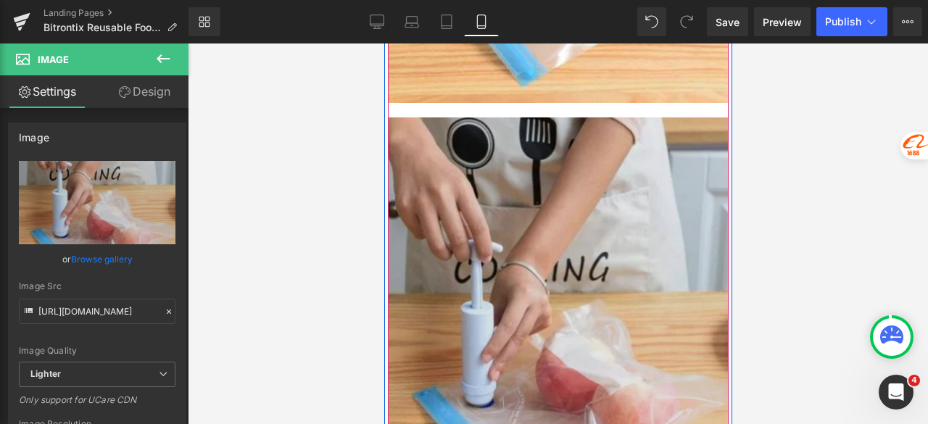
scroll to position [1741, 0]
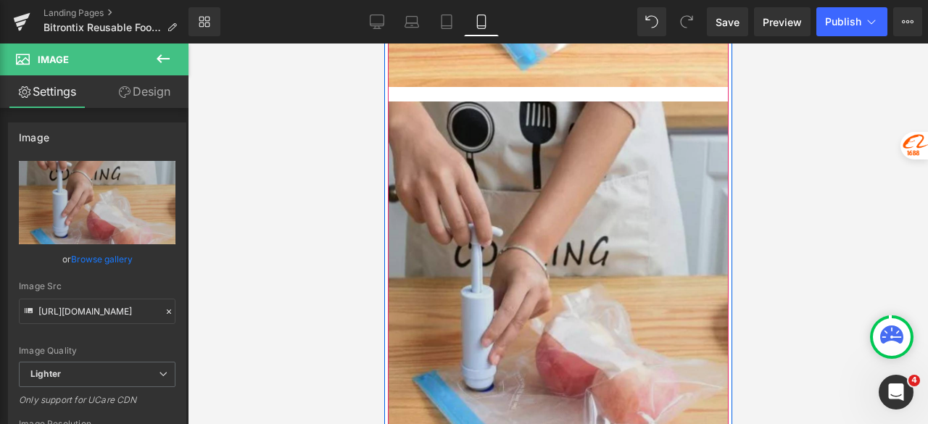
click at [576, 285] on img at bounding box center [557, 314] width 341 height 427
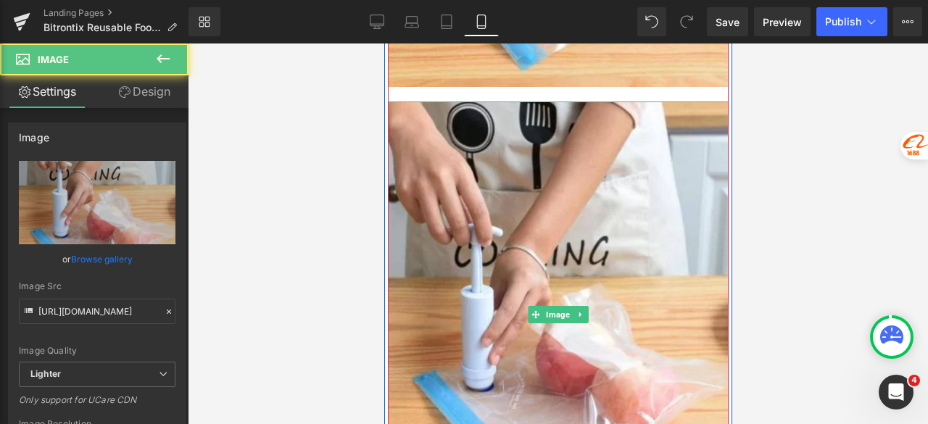
click at [578, 319] on link at bounding box center [580, 314] width 15 height 17
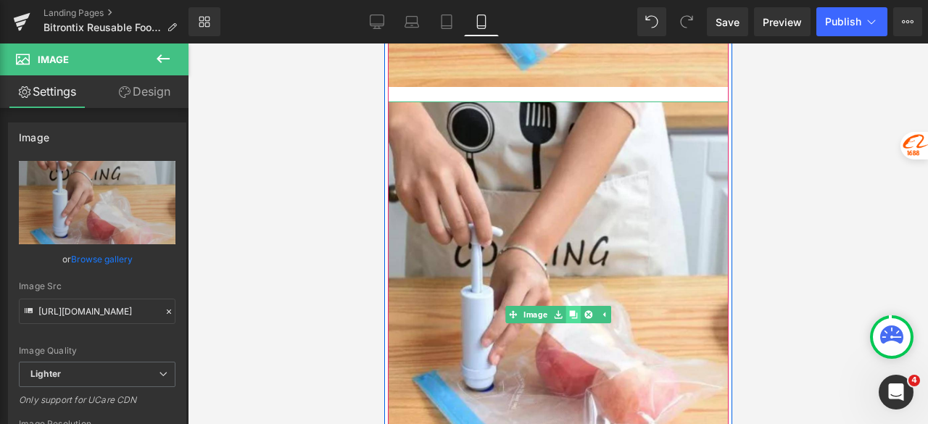
click at [568, 315] on icon at bounding box center [572, 315] width 8 height 8
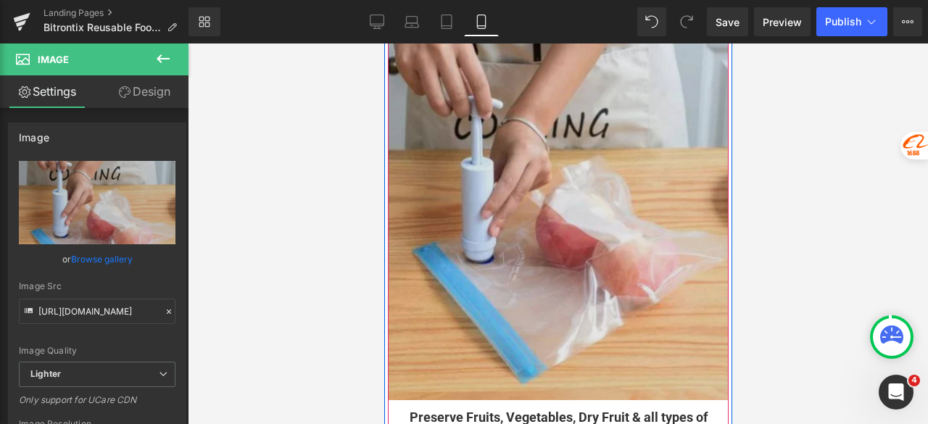
scroll to position [2327, 0]
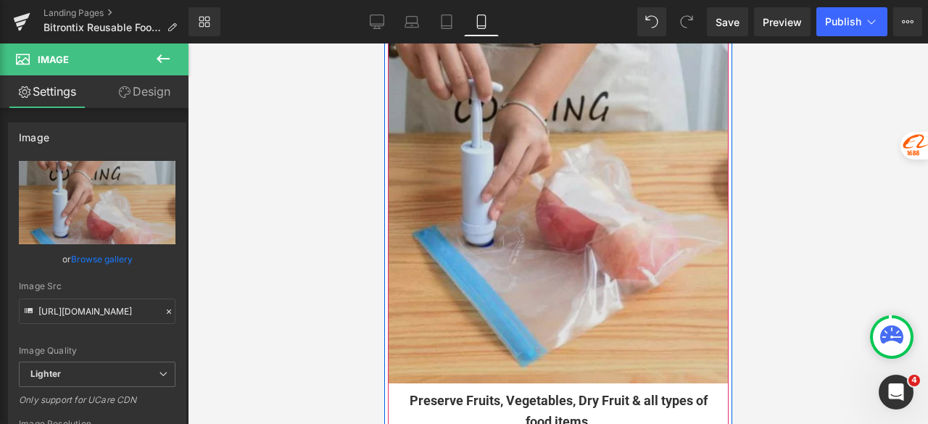
click at [571, 170] on div "Image" at bounding box center [557, 170] width 341 height 427
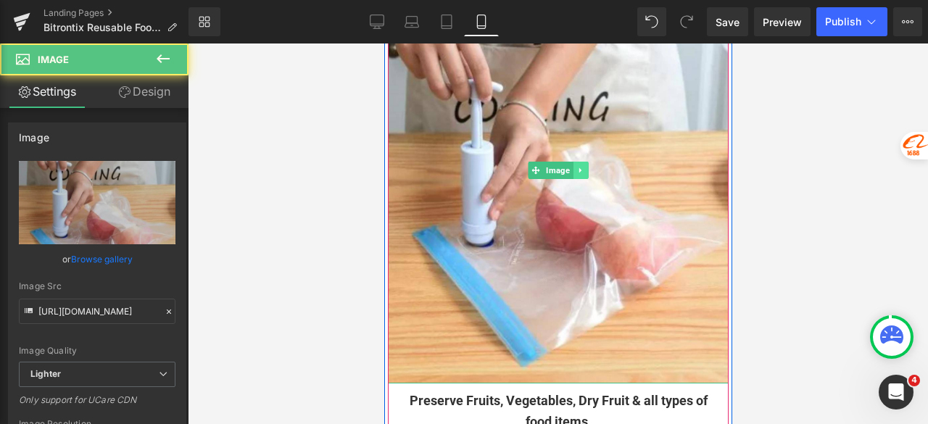
click at [576, 169] on icon at bounding box center [580, 170] width 8 height 9
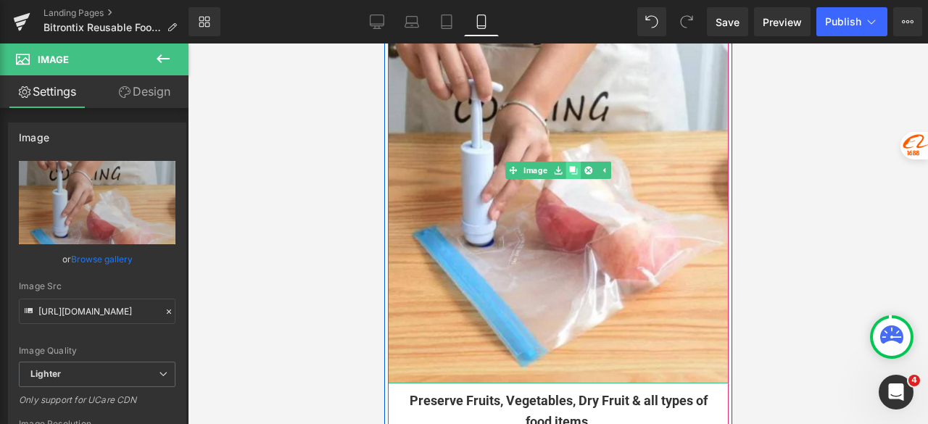
click at [568, 170] on icon at bounding box center [572, 170] width 8 height 8
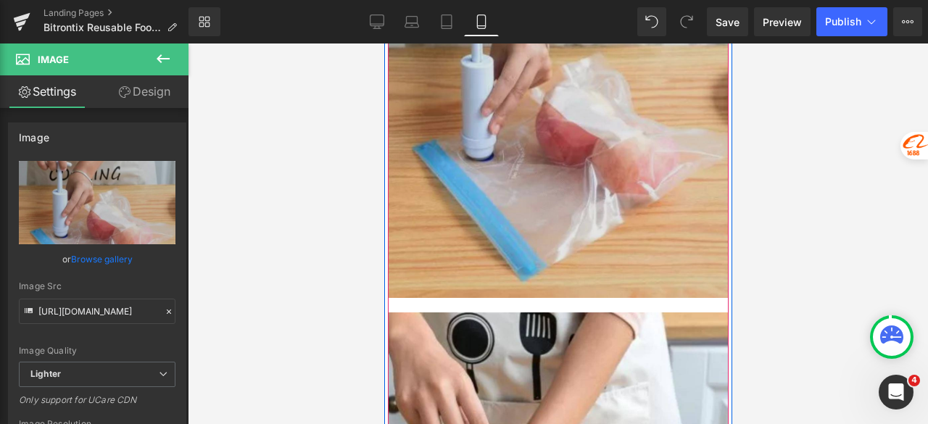
scroll to position [1893, 0]
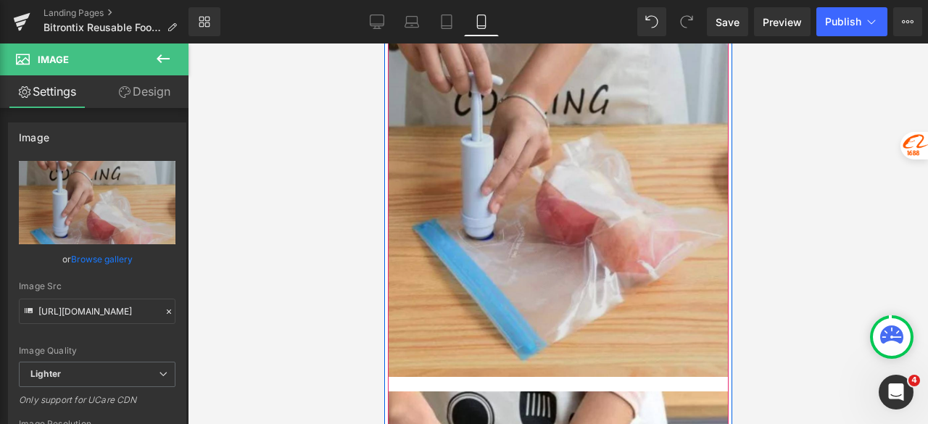
click at [563, 169] on div "Image" at bounding box center [557, 163] width 341 height 427
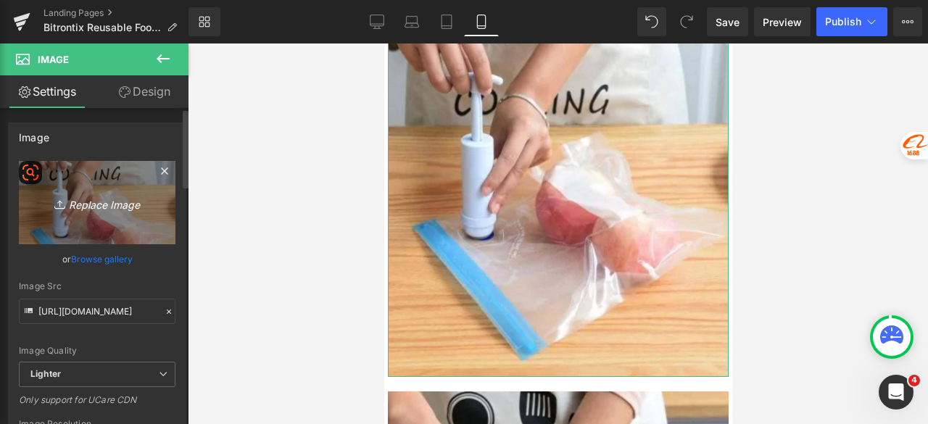
click at [115, 220] on link "Replace Image" at bounding box center [97, 202] width 157 height 83
type input "C:\fakepath\IMG-20250804-WA1017.jpg"
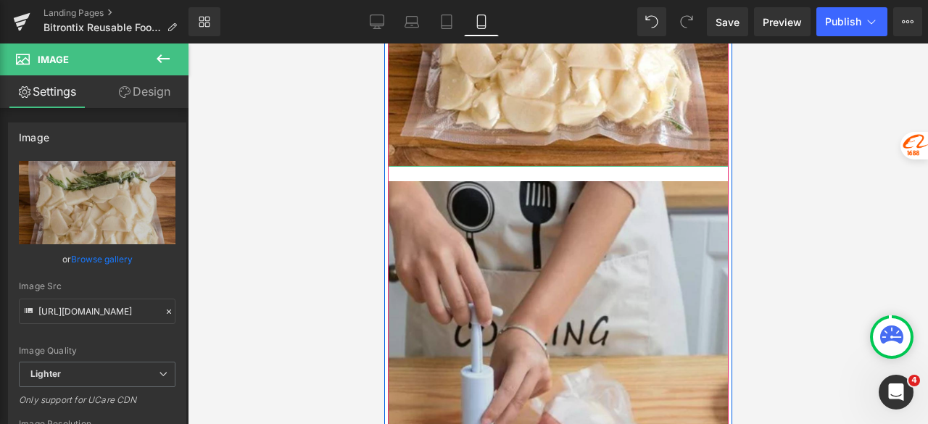
scroll to position [2038, 0]
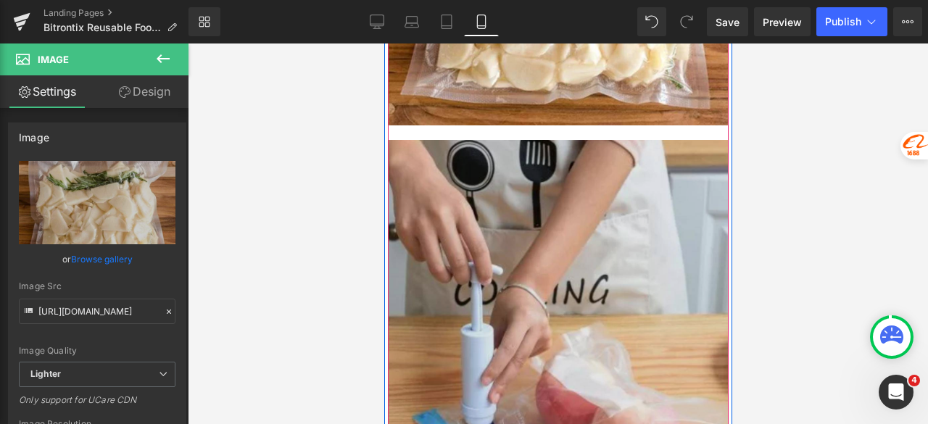
click at [491, 223] on img at bounding box center [557, 353] width 341 height 427
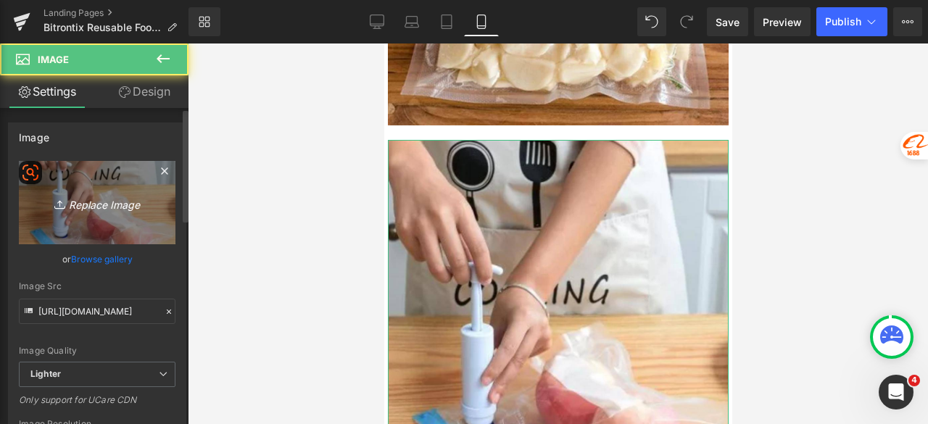
click at [94, 214] on link "Replace Image" at bounding box center [97, 202] width 157 height 83
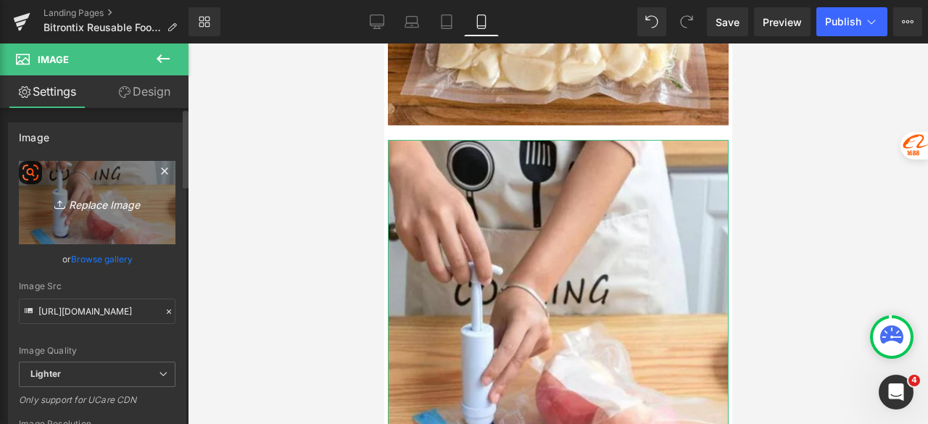
type input "C:\fakepath\IMG-20250804-WA1018.jpg"
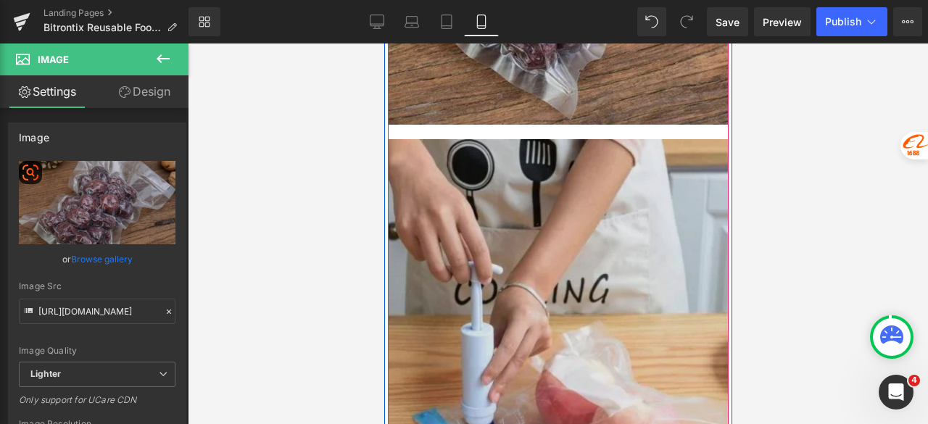
scroll to position [2400, 0]
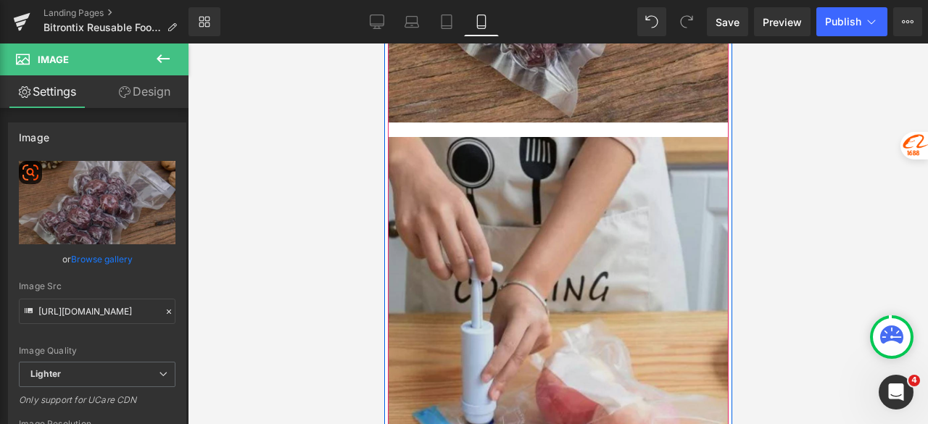
click at [535, 205] on img at bounding box center [557, 350] width 341 height 427
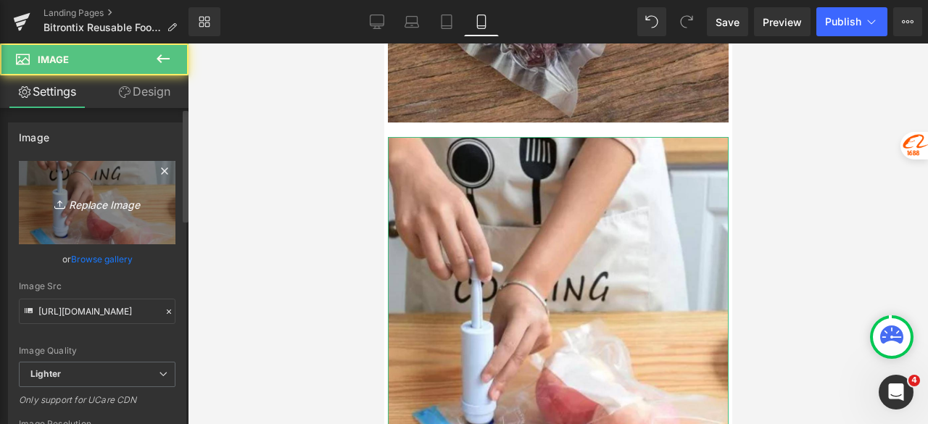
click at [75, 210] on icon "Replace Image" at bounding box center [97, 203] width 116 height 18
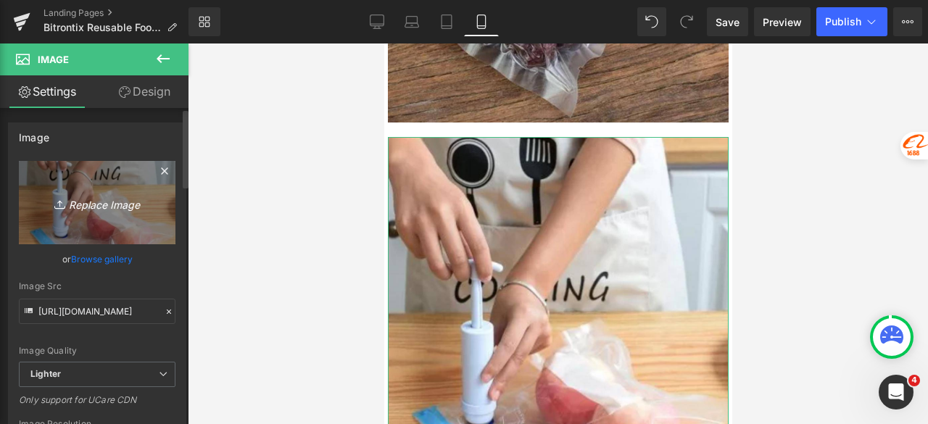
type input "C:\fakepath\IMG-20250804-WA1019.jpg"
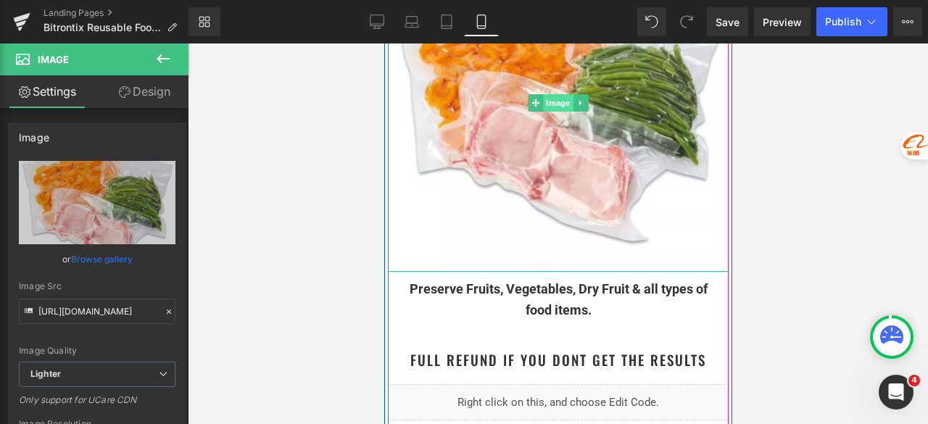
scroll to position [2618, 0]
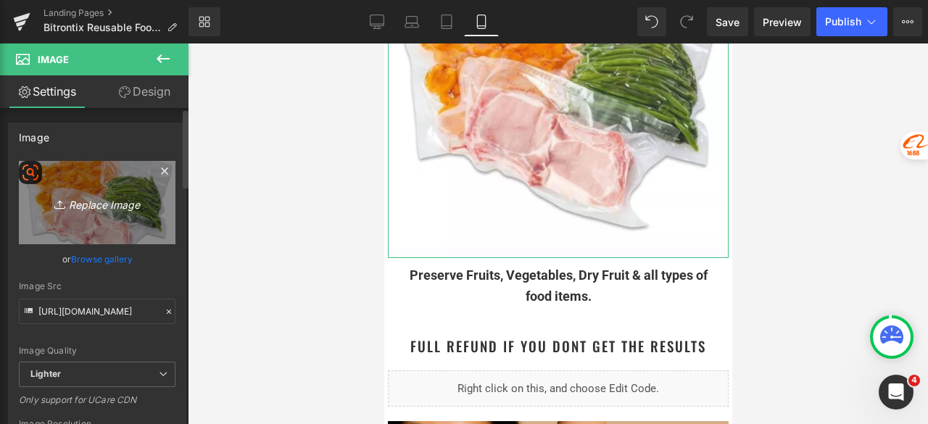
click at [57, 185] on link "Replace Image" at bounding box center [97, 202] width 157 height 83
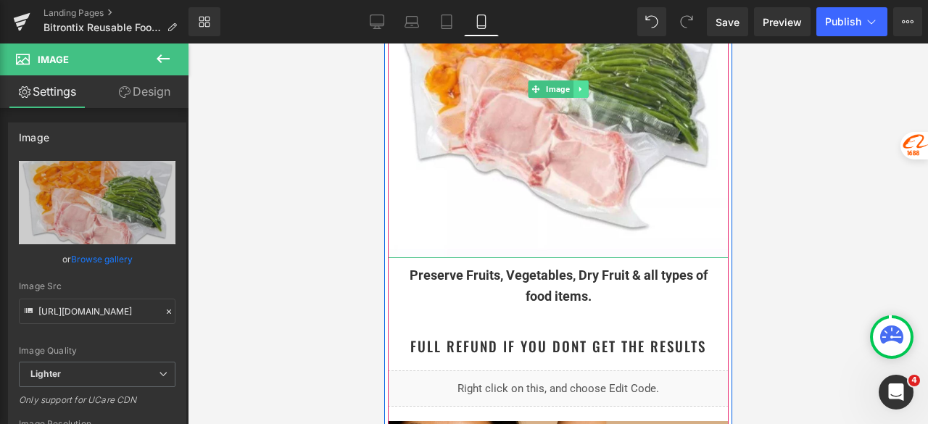
click at [576, 88] on icon at bounding box center [580, 89] width 8 height 9
click at [568, 88] on icon at bounding box center [572, 89] width 8 height 9
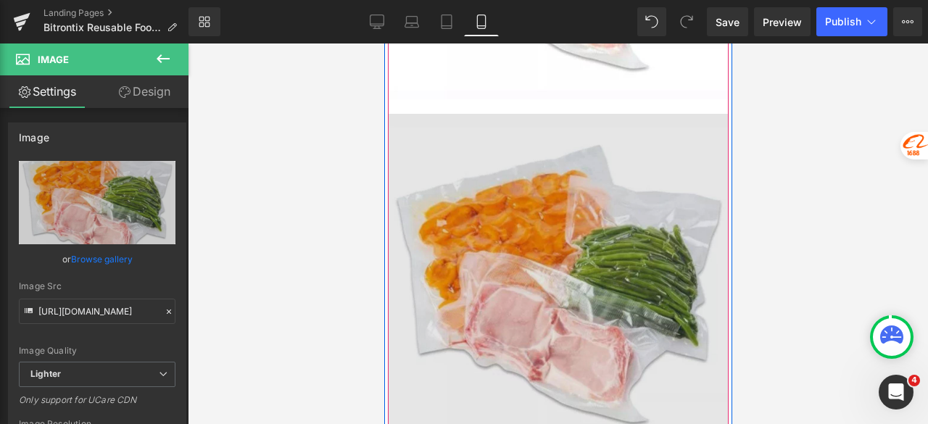
scroll to position [2789, 0]
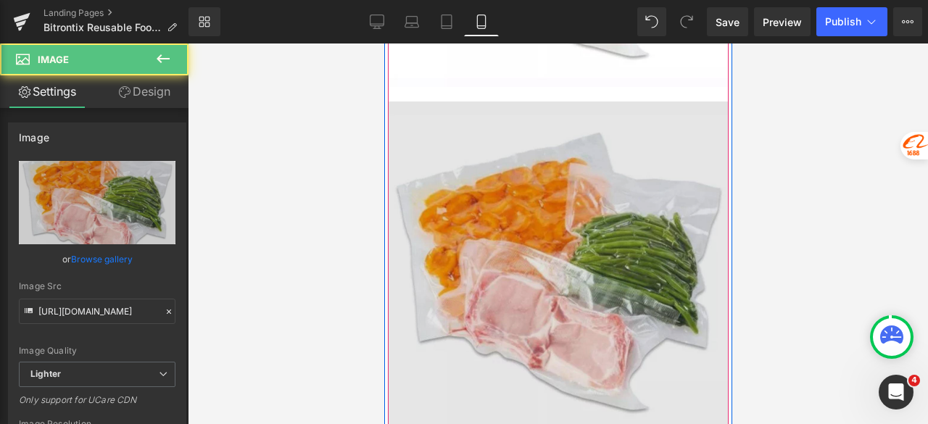
click at [513, 163] on img at bounding box center [557, 270] width 341 height 339
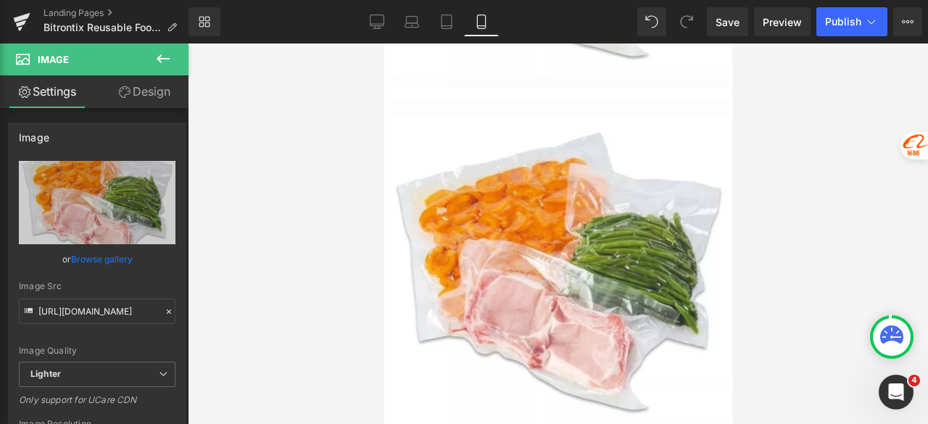
click at [12, 28] on icon at bounding box center [6, 28] width 12 height 12
click at [67, 220] on div "AiBUY Platform Shortcut Image Text Translation Translate product details page o…" at bounding box center [461, 232] width 922 height 421
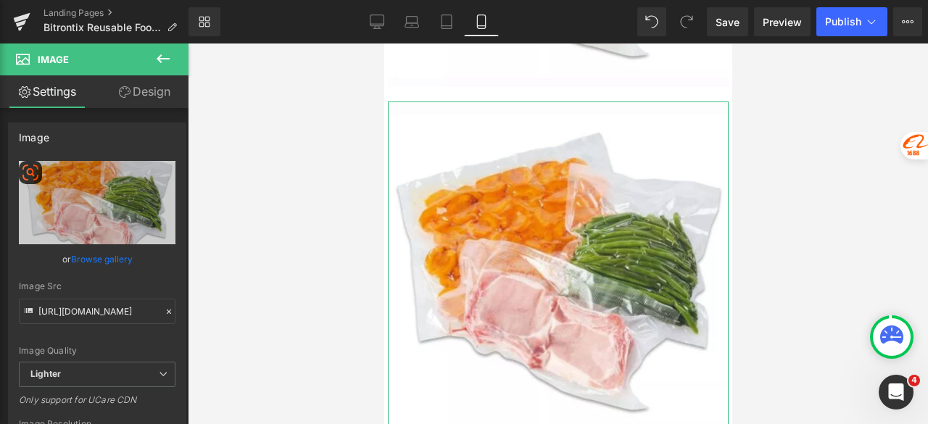
click at [67, 220] on link "Replace Image" at bounding box center [97, 202] width 157 height 83
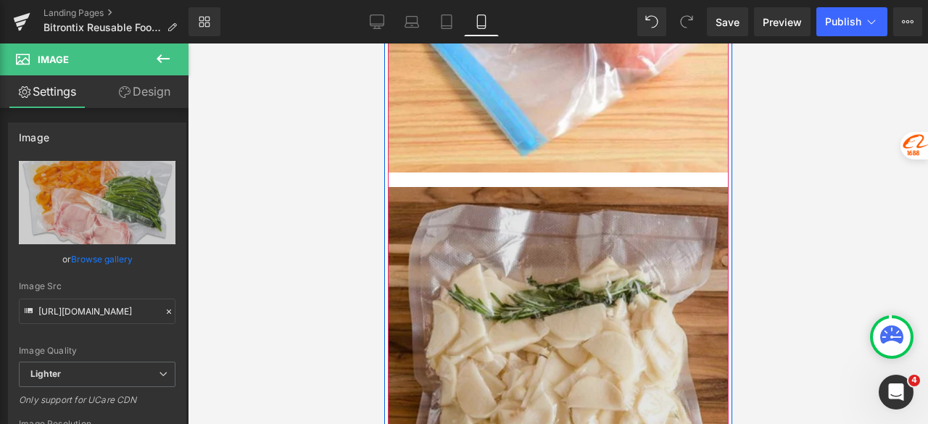
scroll to position [1629, 0]
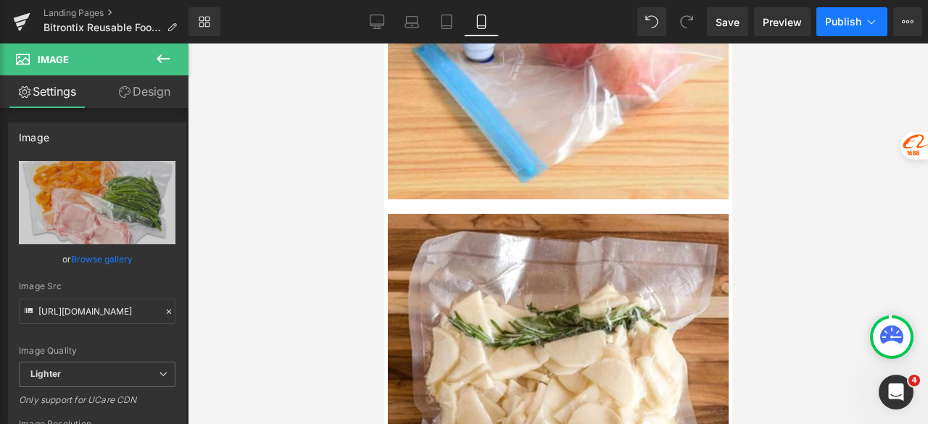
click at [825, 20] on button "Publish" at bounding box center [851, 21] width 71 height 29
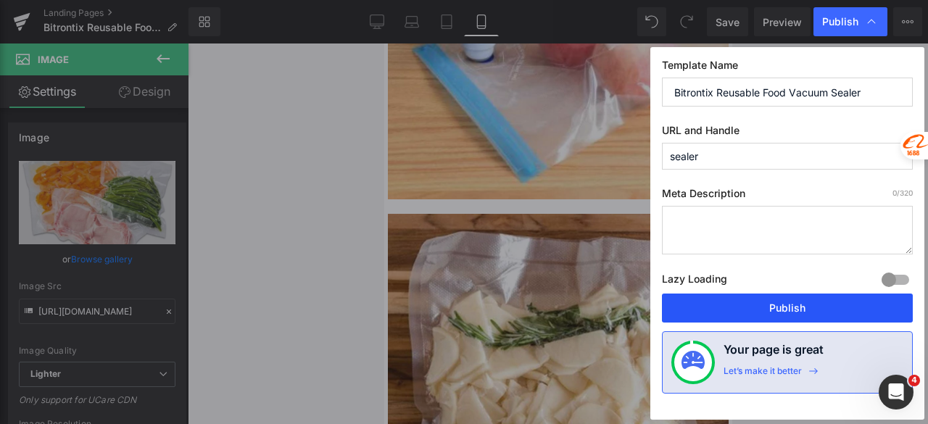
click at [783, 305] on button "Publish" at bounding box center [787, 308] width 251 height 29
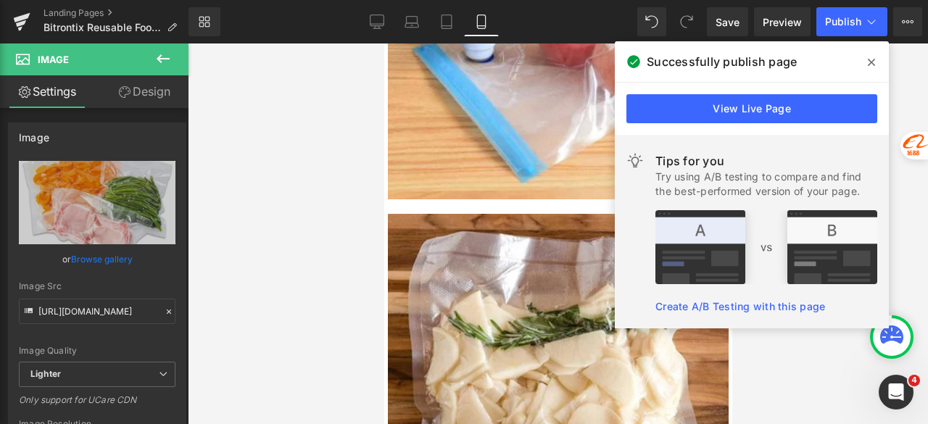
click at [871, 63] on icon at bounding box center [871, 62] width 7 height 7
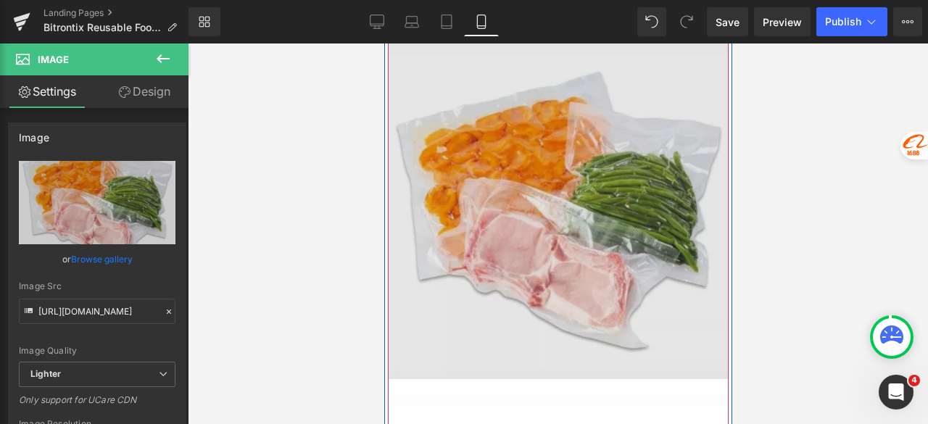
scroll to position [2499, 0]
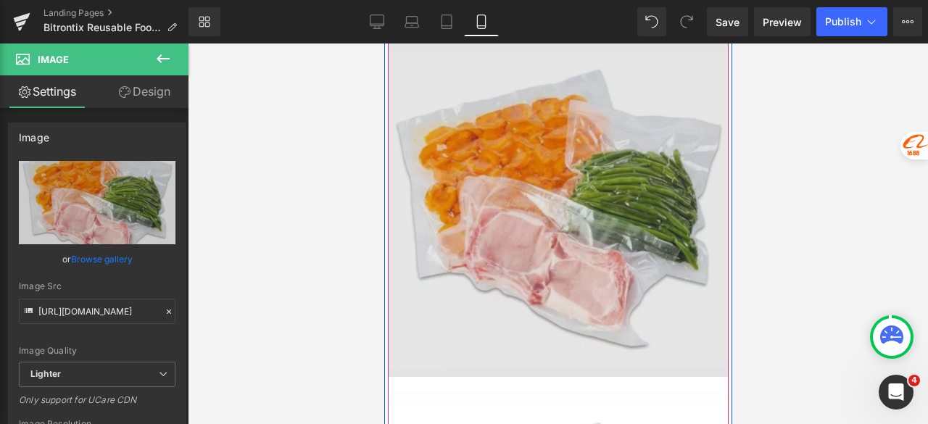
click at [541, 186] on img at bounding box center [557, 207] width 341 height 339
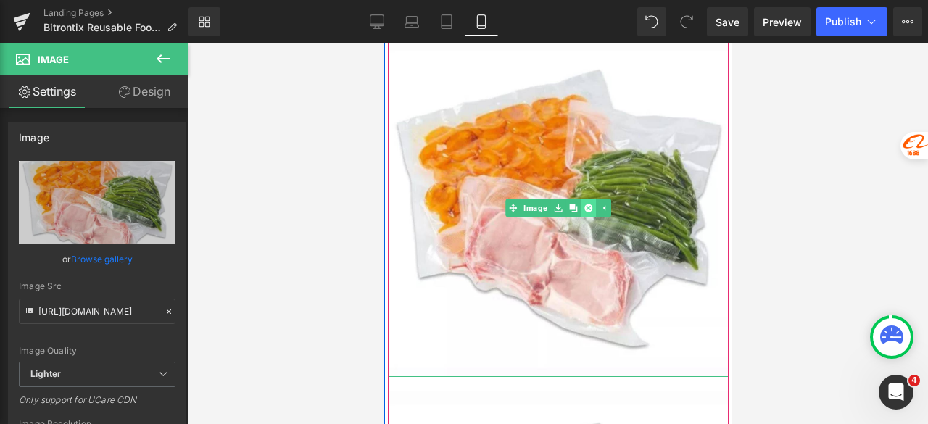
click at [584, 205] on icon at bounding box center [588, 208] width 8 height 8
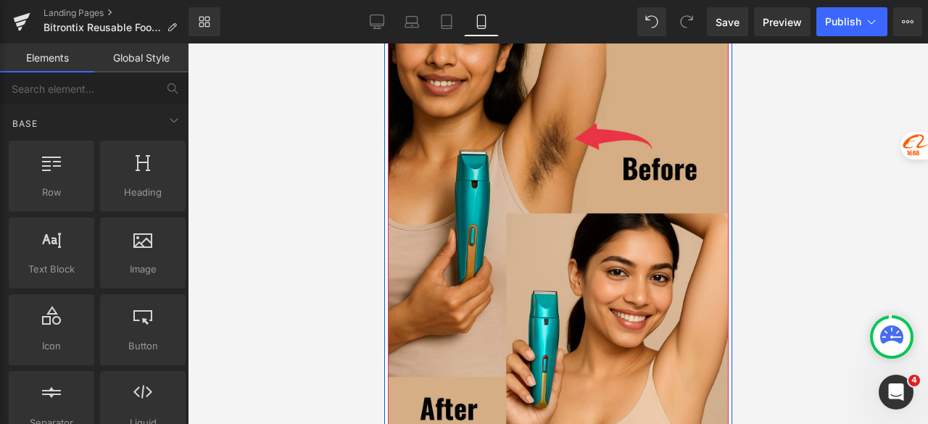
scroll to position [2726, 0]
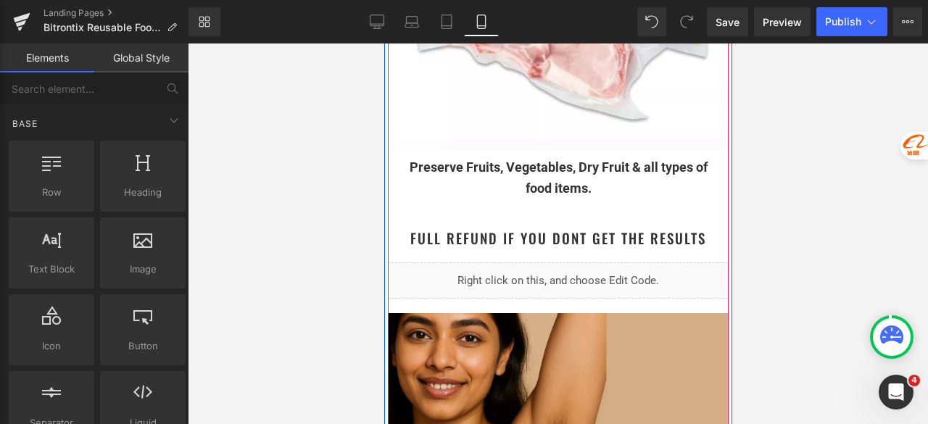
drag, startPoint x: 545, startPoint y: 275, endPoint x: 573, endPoint y: 288, distance: 30.5
click at [545, 275] on div "Liquid" at bounding box center [557, 280] width 341 height 36
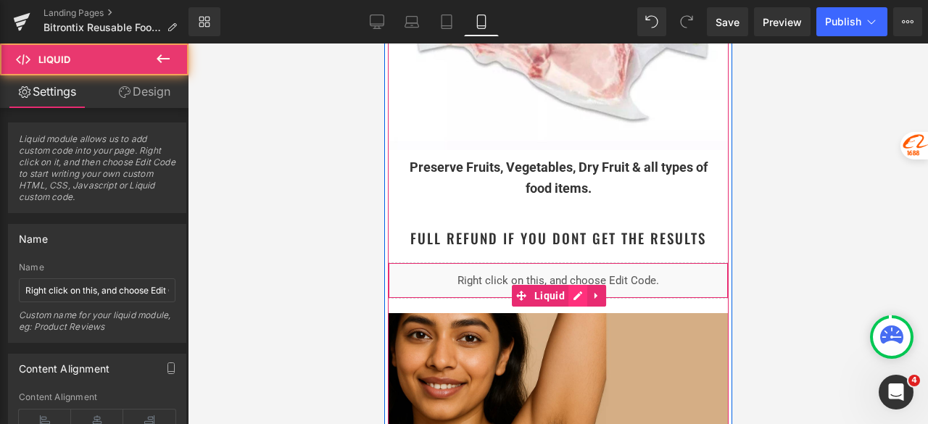
click at [566, 288] on div "Liquid" at bounding box center [557, 280] width 341 height 36
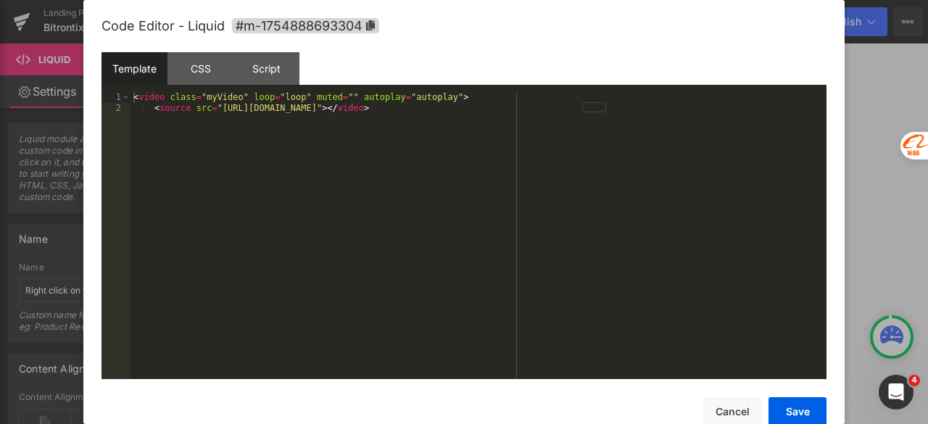
drag, startPoint x: 535, startPoint y: 212, endPoint x: 547, endPoint y: 162, distance: 51.5
click at [537, 212] on div "< video class = "myVideo" loop = "loop" muted = "" autoplay = "autoplay" > < so…" at bounding box center [478, 246] width 696 height 308
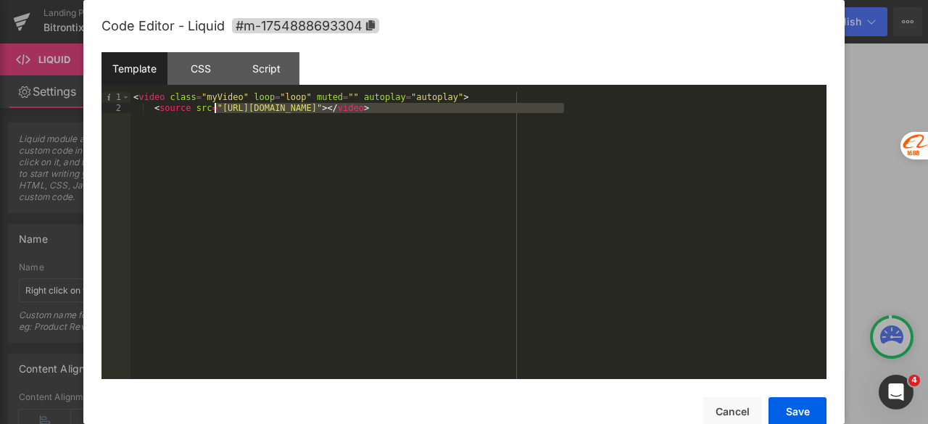
drag, startPoint x: 565, startPoint y: 111, endPoint x: 215, endPoint y: 112, distance: 350.9
click at [215, 112] on div "< video class = "myVideo" loop = "loop" muted = "" autoplay = "autoplay" > < so…" at bounding box center [478, 246] width 696 height 308
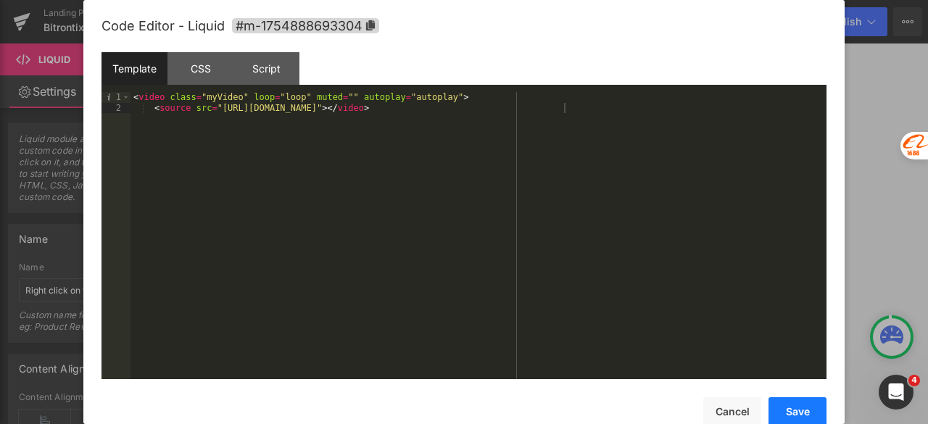
click at [802, 410] on button "Save" at bounding box center [797, 411] width 58 height 29
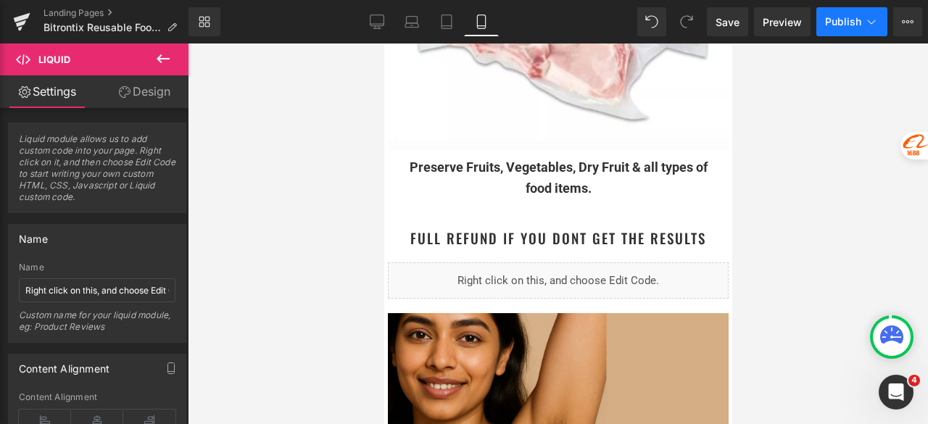
click at [826, 25] on span "Publish" at bounding box center [843, 22] width 36 height 12
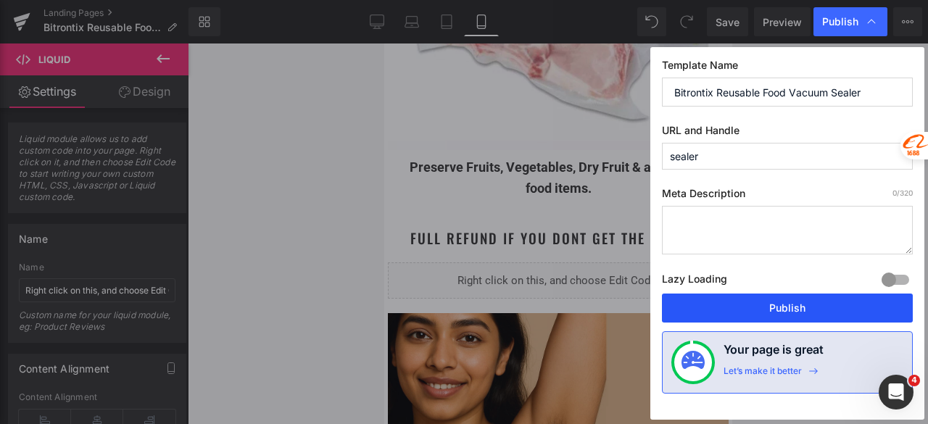
click at [790, 304] on button "Publish" at bounding box center [787, 308] width 251 height 29
